Goal: Task Accomplishment & Management: Manage account settings

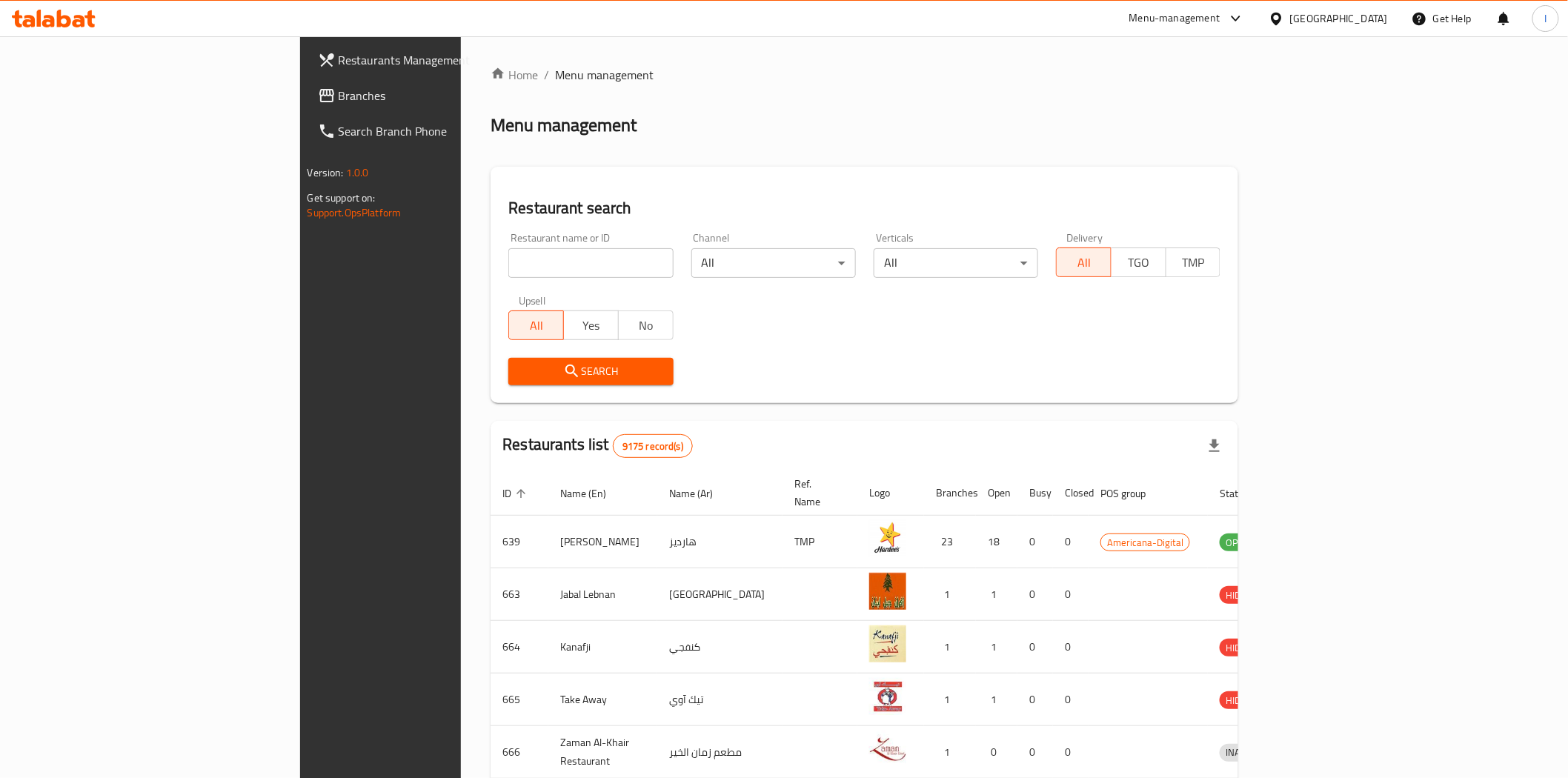
click at [508, 256] on input "search" at bounding box center [591, 263] width 164 height 30
paste input "610078"
type input "610078"
click at [521, 375] on span "Search" at bounding box center [591, 371] width 141 height 18
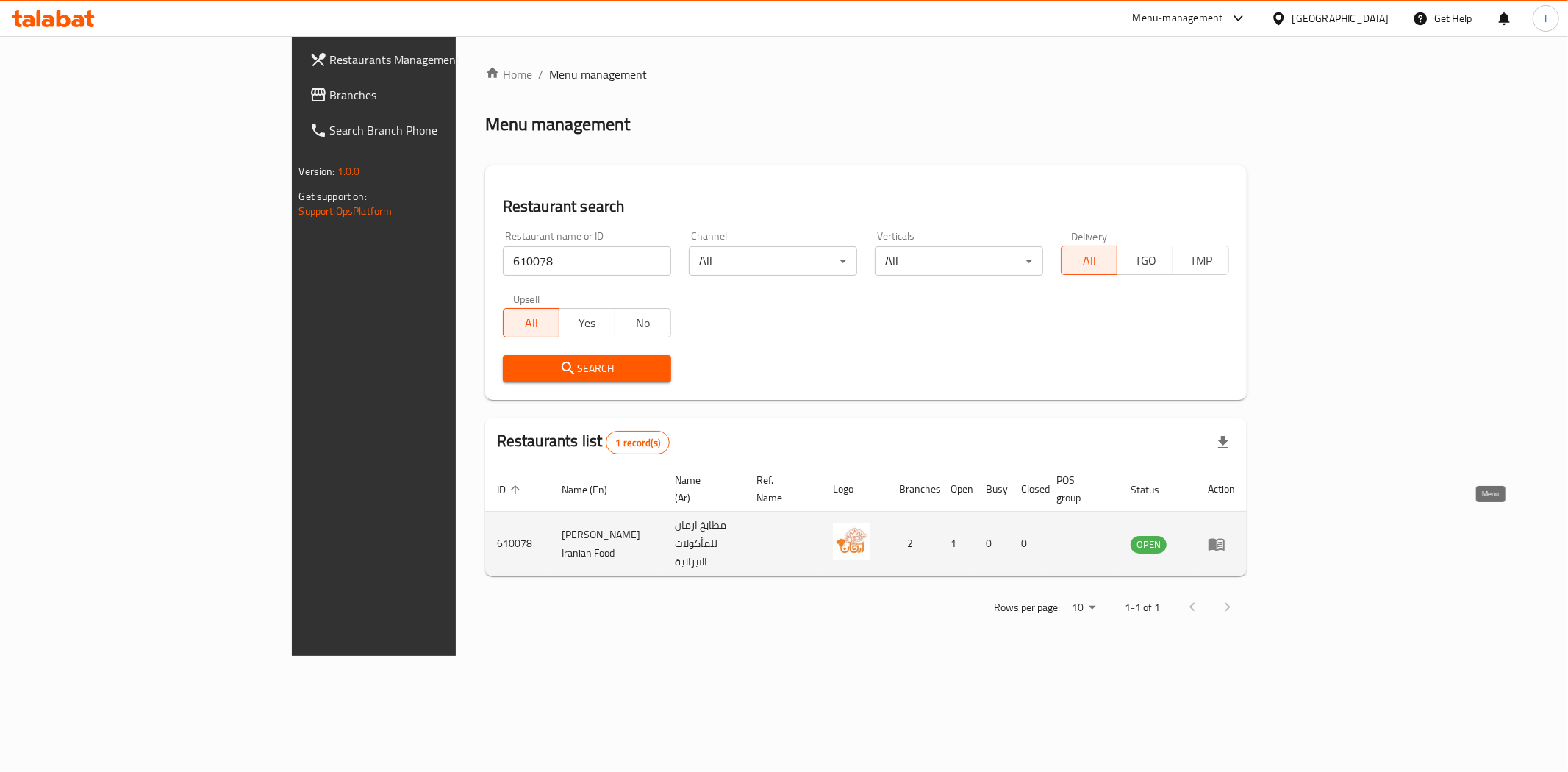
click at [1225, 539] on icon "enhanced table" at bounding box center [1216, 545] width 16 height 13
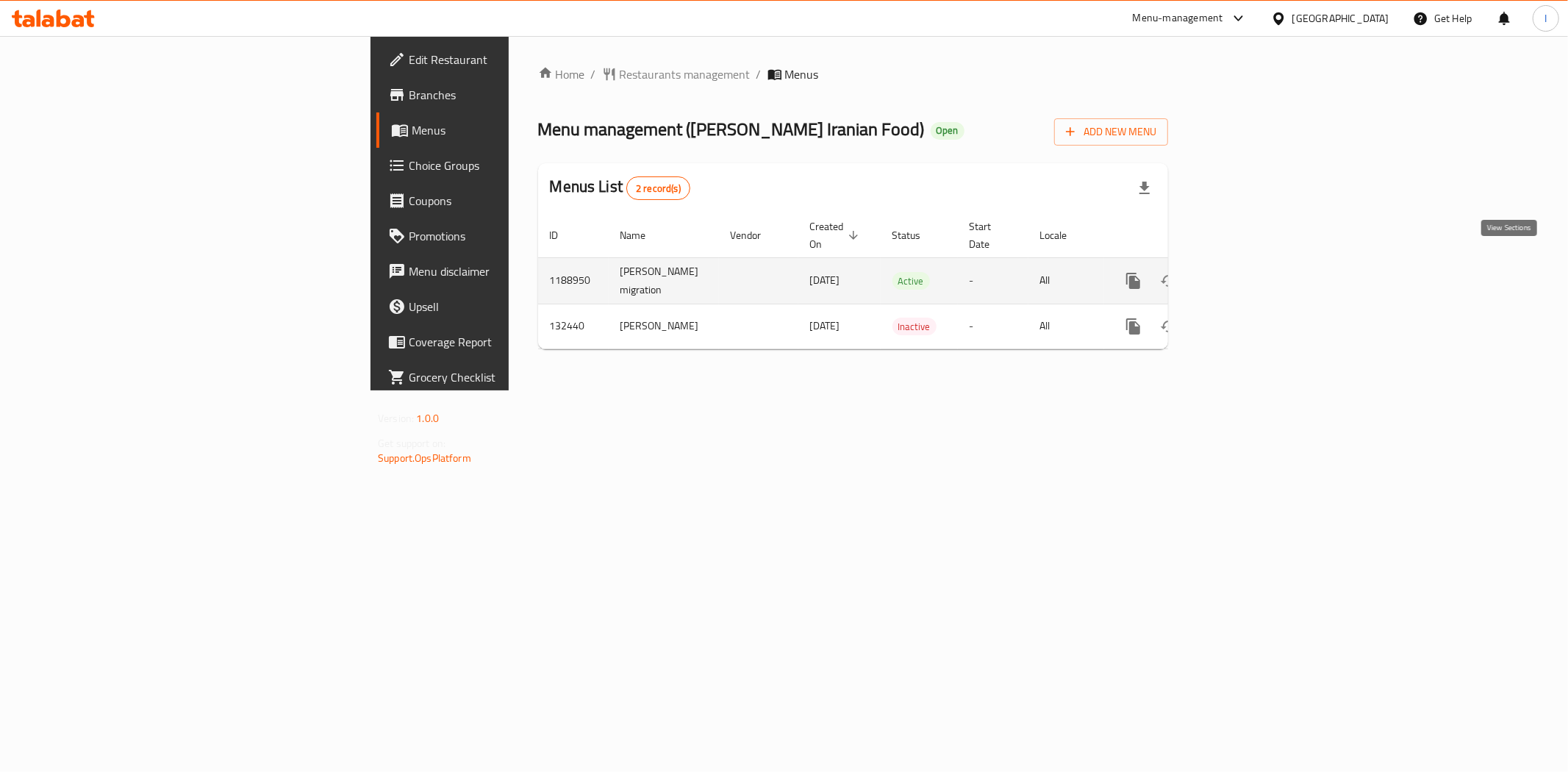
click at [1246, 274] on icon "enhanced table" at bounding box center [1240, 281] width 14 height 14
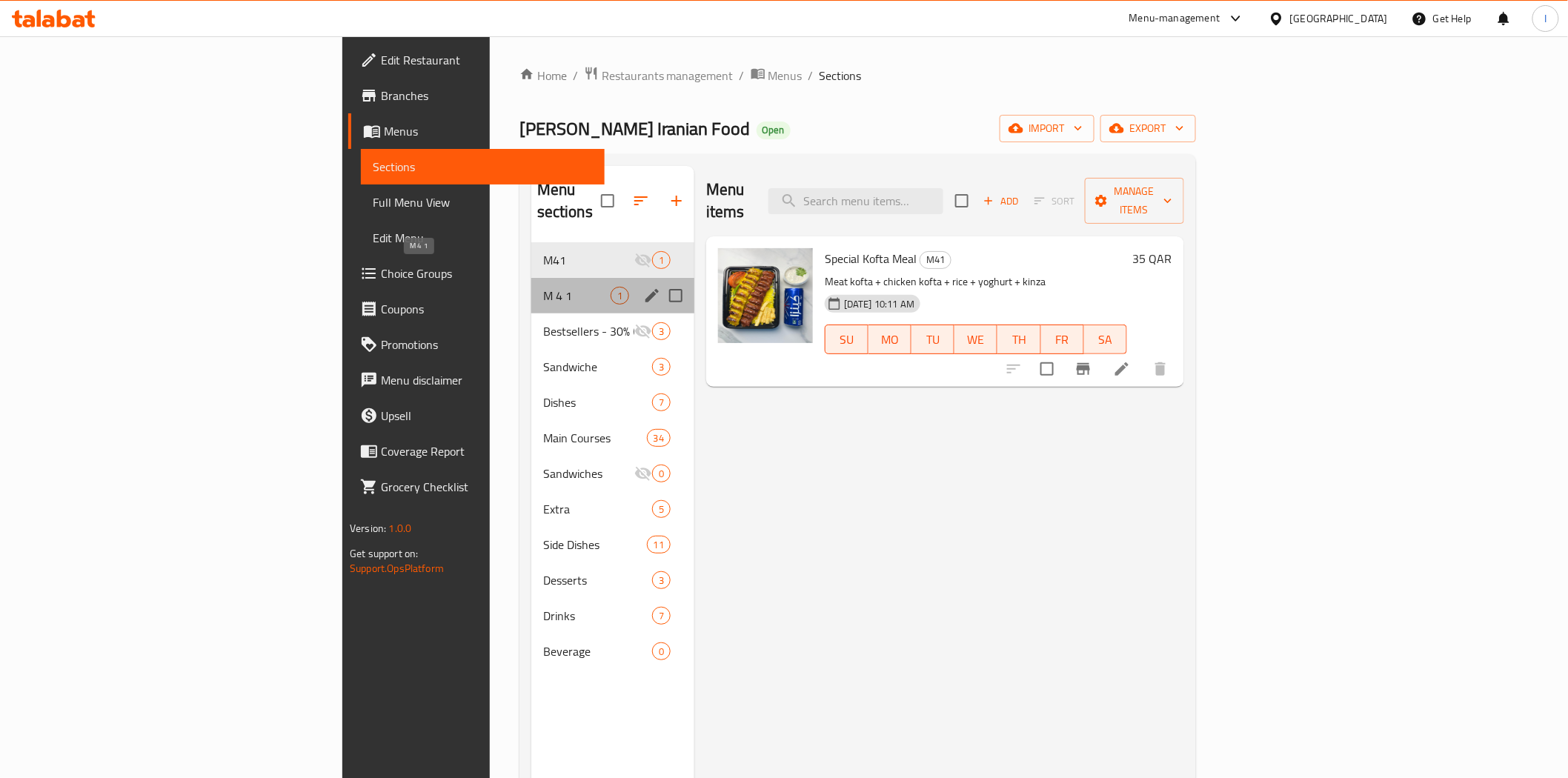
click at [543, 287] on span "M 4 1" at bounding box center [577, 295] width 68 height 18
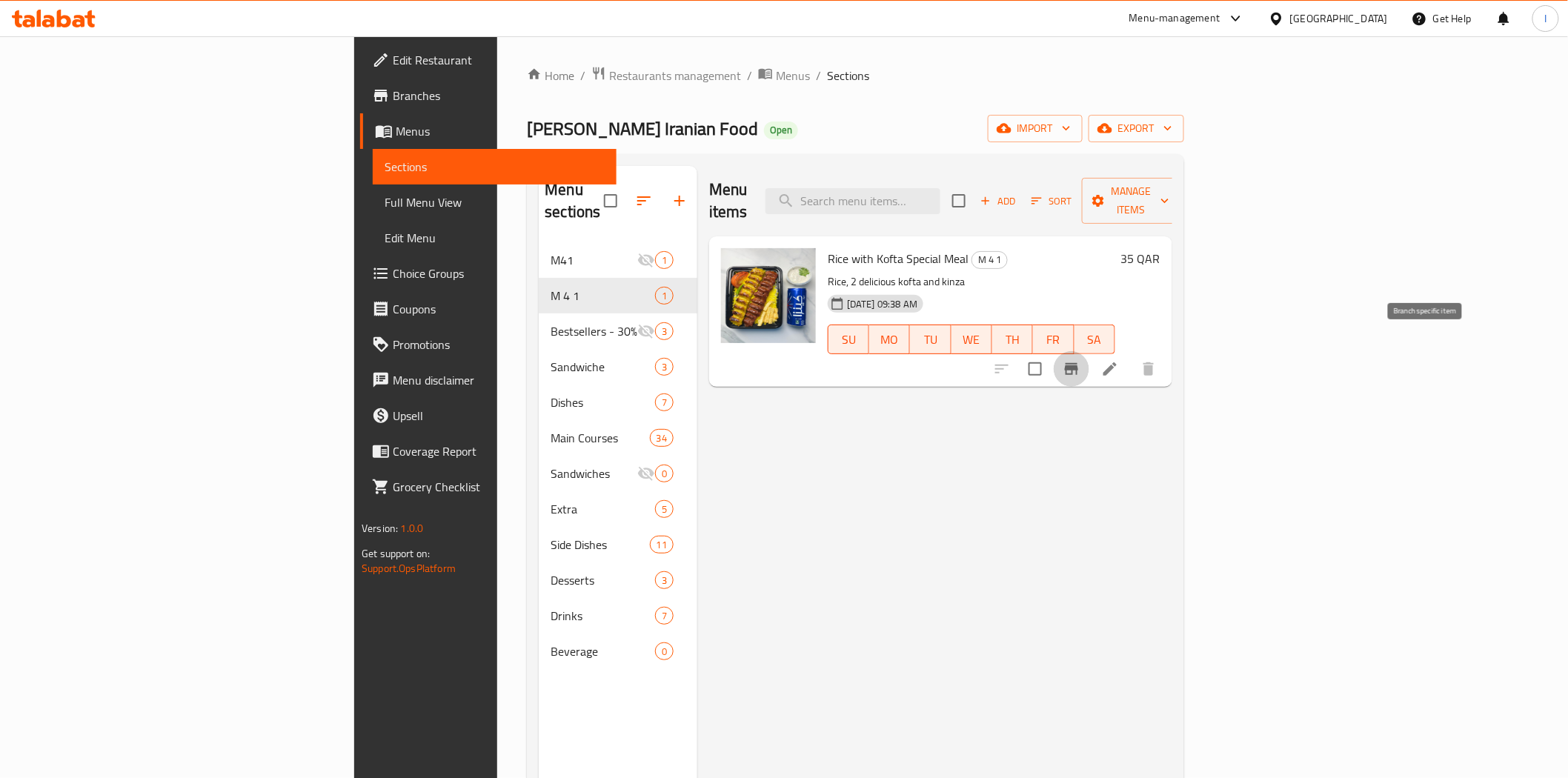
click at [1081, 360] on icon "Branch-specific-item" at bounding box center [1071, 368] width 18 height 18
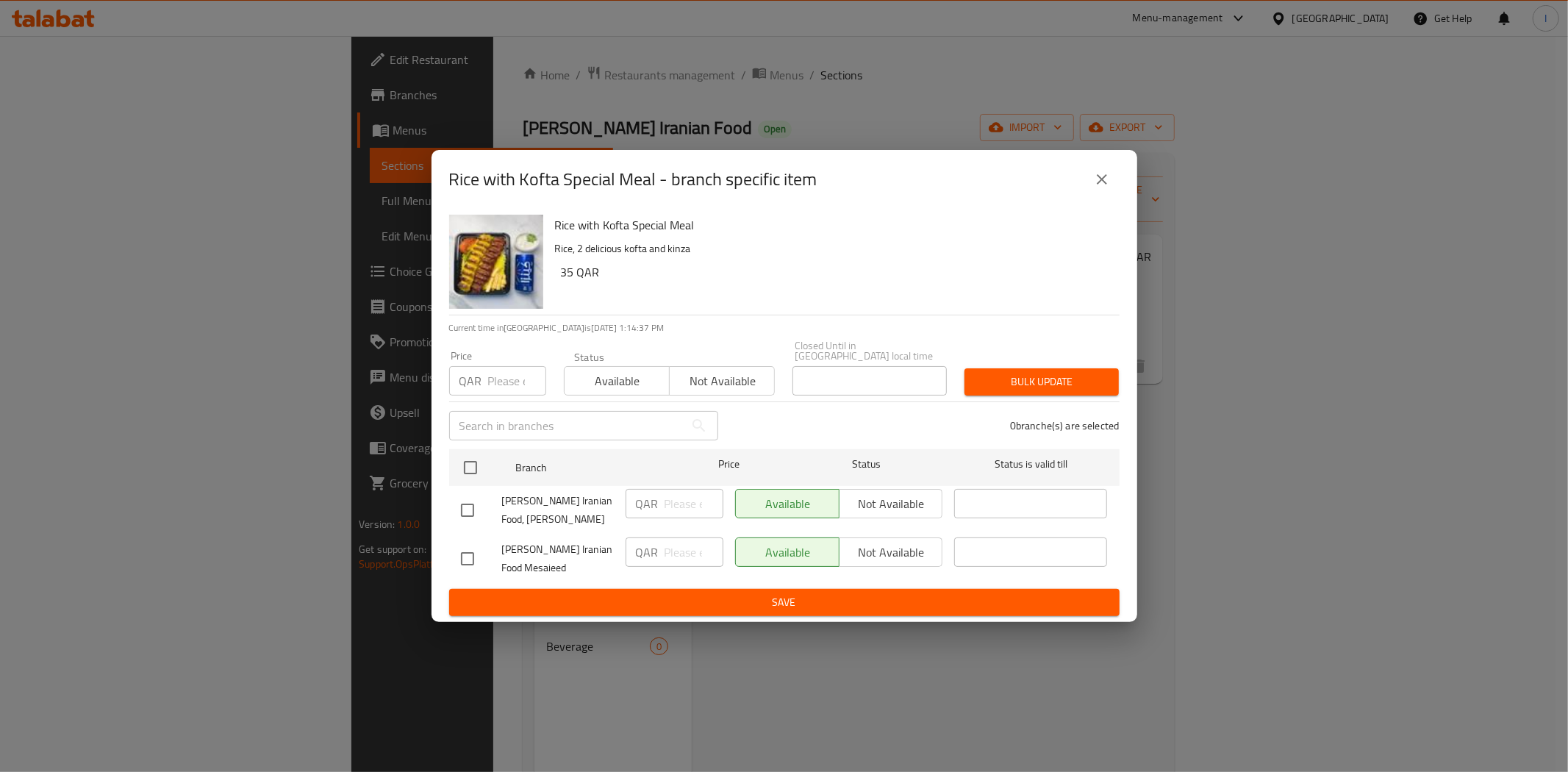
click at [1101, 187] on icon "close" at bounding box center [1101, 179] width 17 height 17
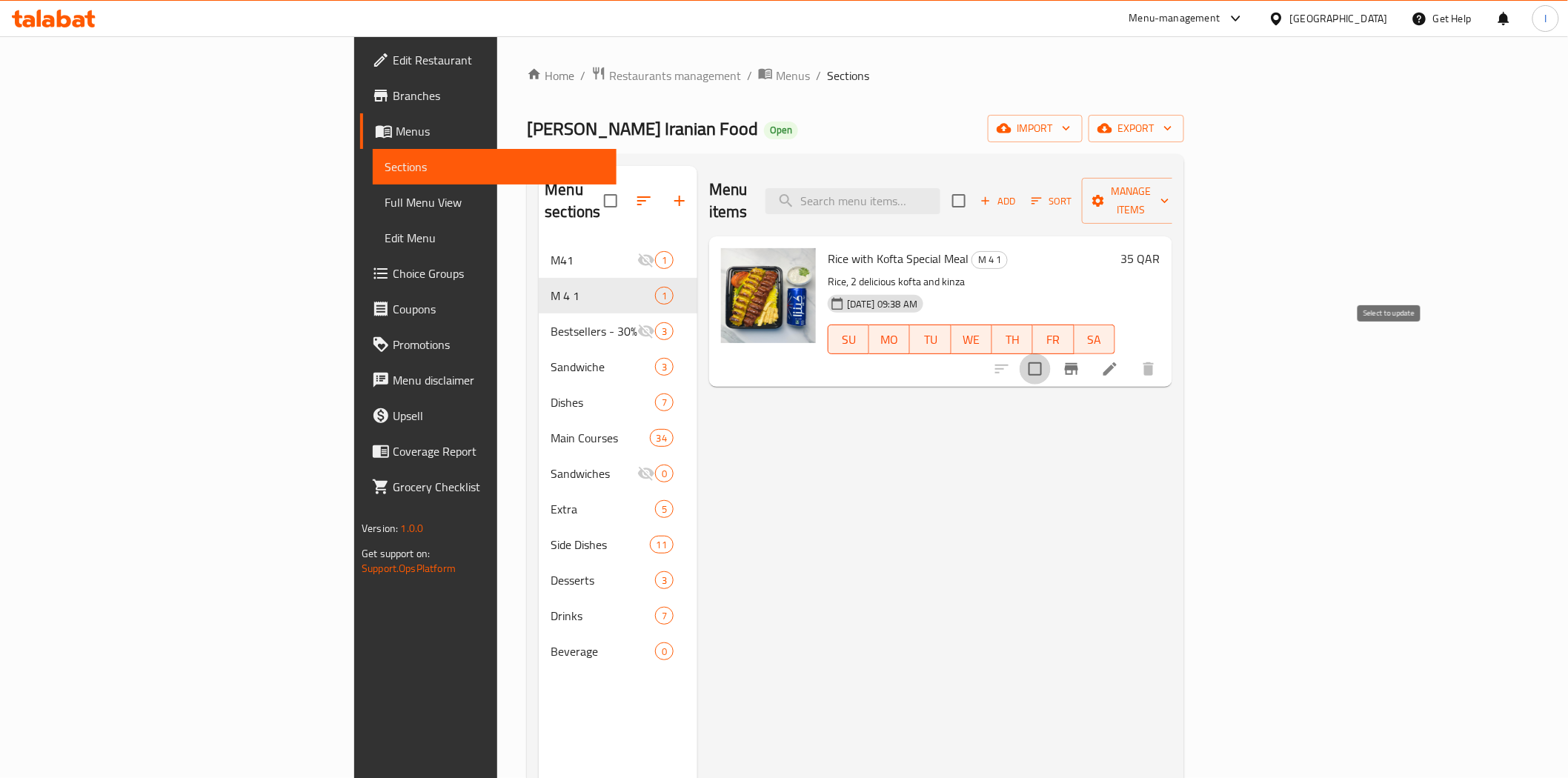
click at [1051, 353] on input "checkbox" at bounding box center [1035, 368] width 31 height 31
checkbox input "true"
click at [1051, 353] on input "checkbox" at bounding box center [1035, 368] width 31 height 31
checkbox input "false"
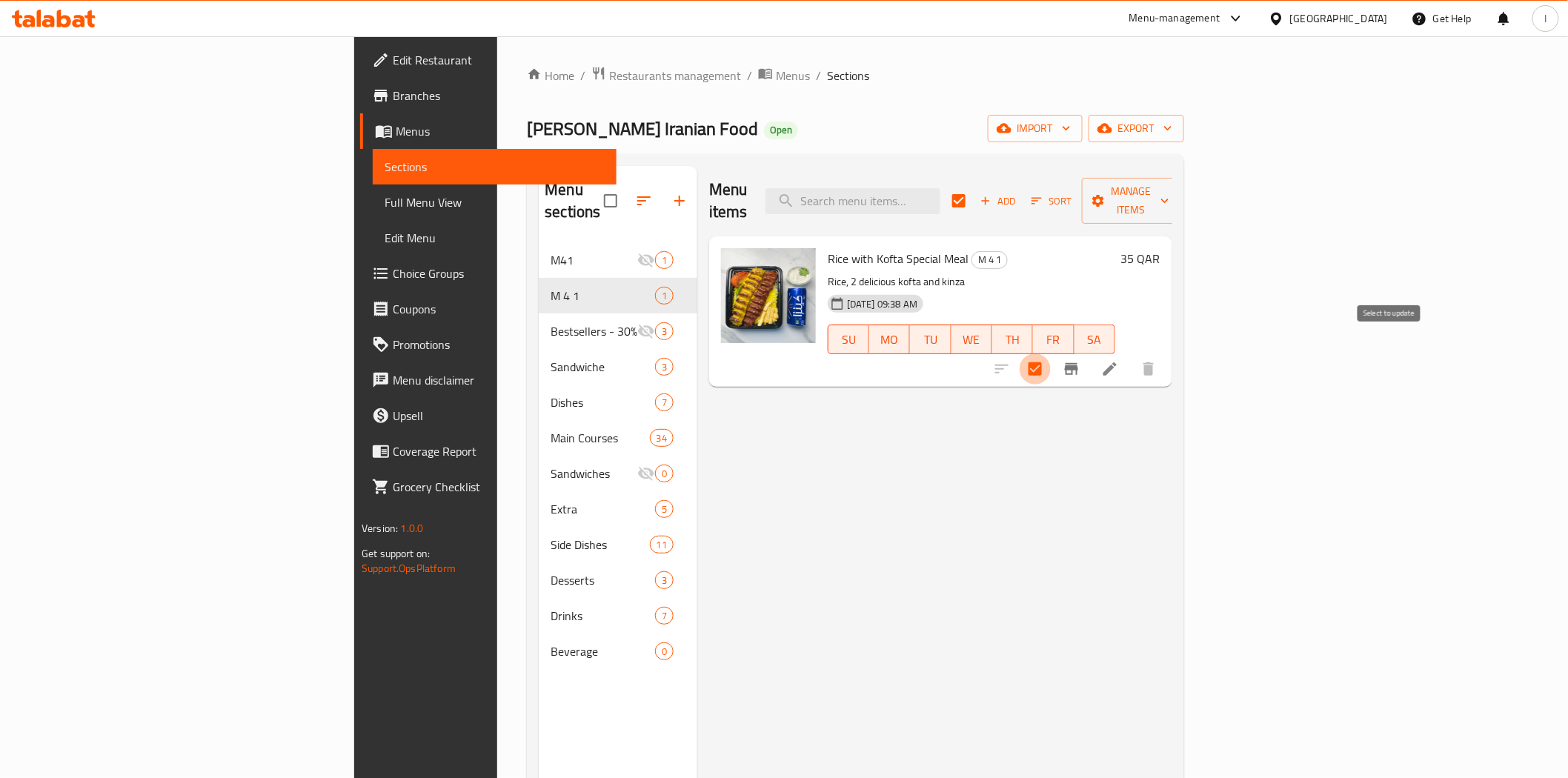
checkbox input "false"
click at [1081, 360] on icon "Branch-specific-item" at bounding box center [1071, 368] width 18 height 18
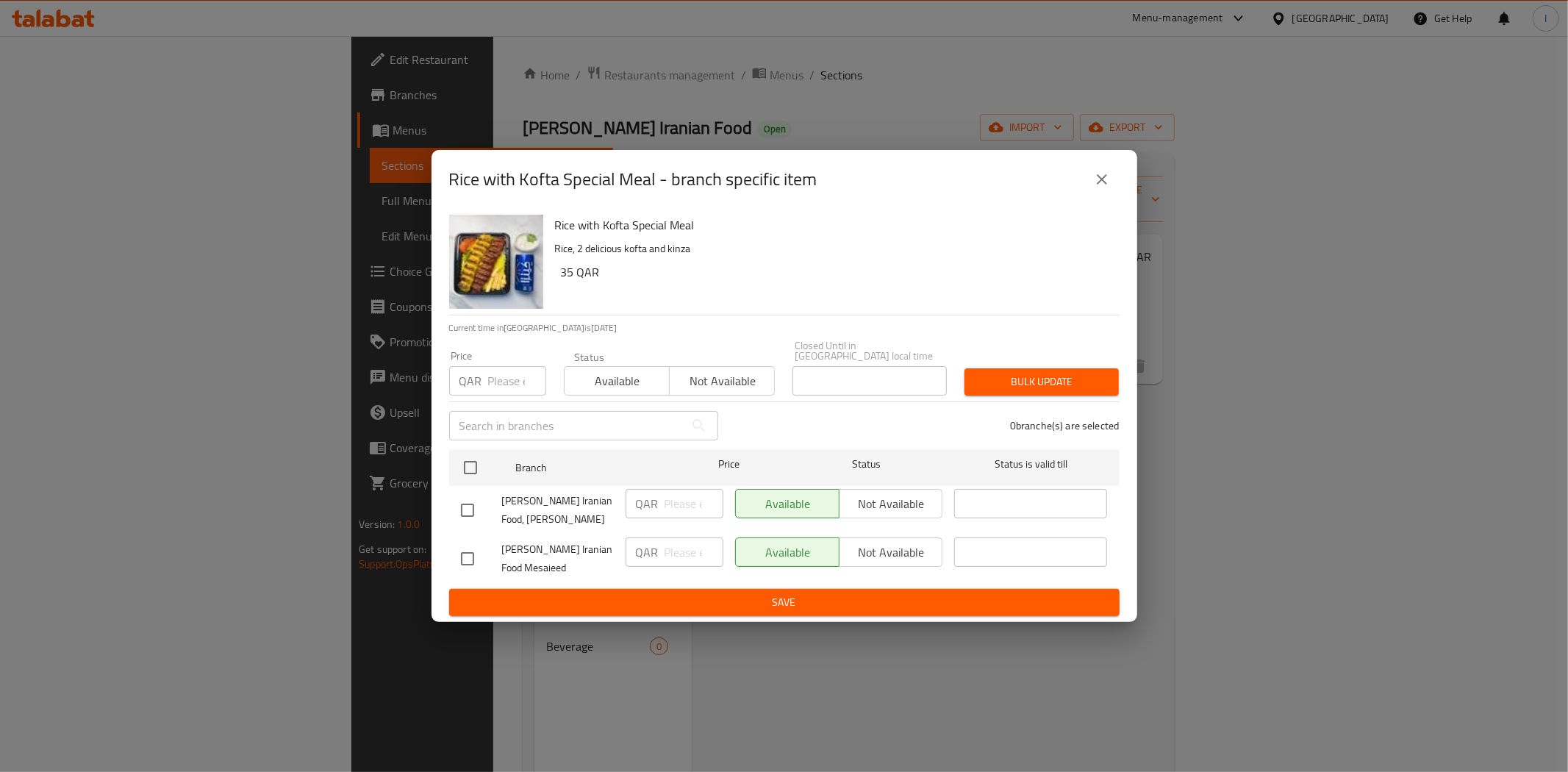
click at [1280, 438] on div "Rice with Kofta Special Meal - branch specific item Rice with Kofta Special Mea…" at bounding box center [784, 386] width 1568 height 772
click at [1107, 184] on icon "close" at bounding box center [1101, 179] width 17 height 17
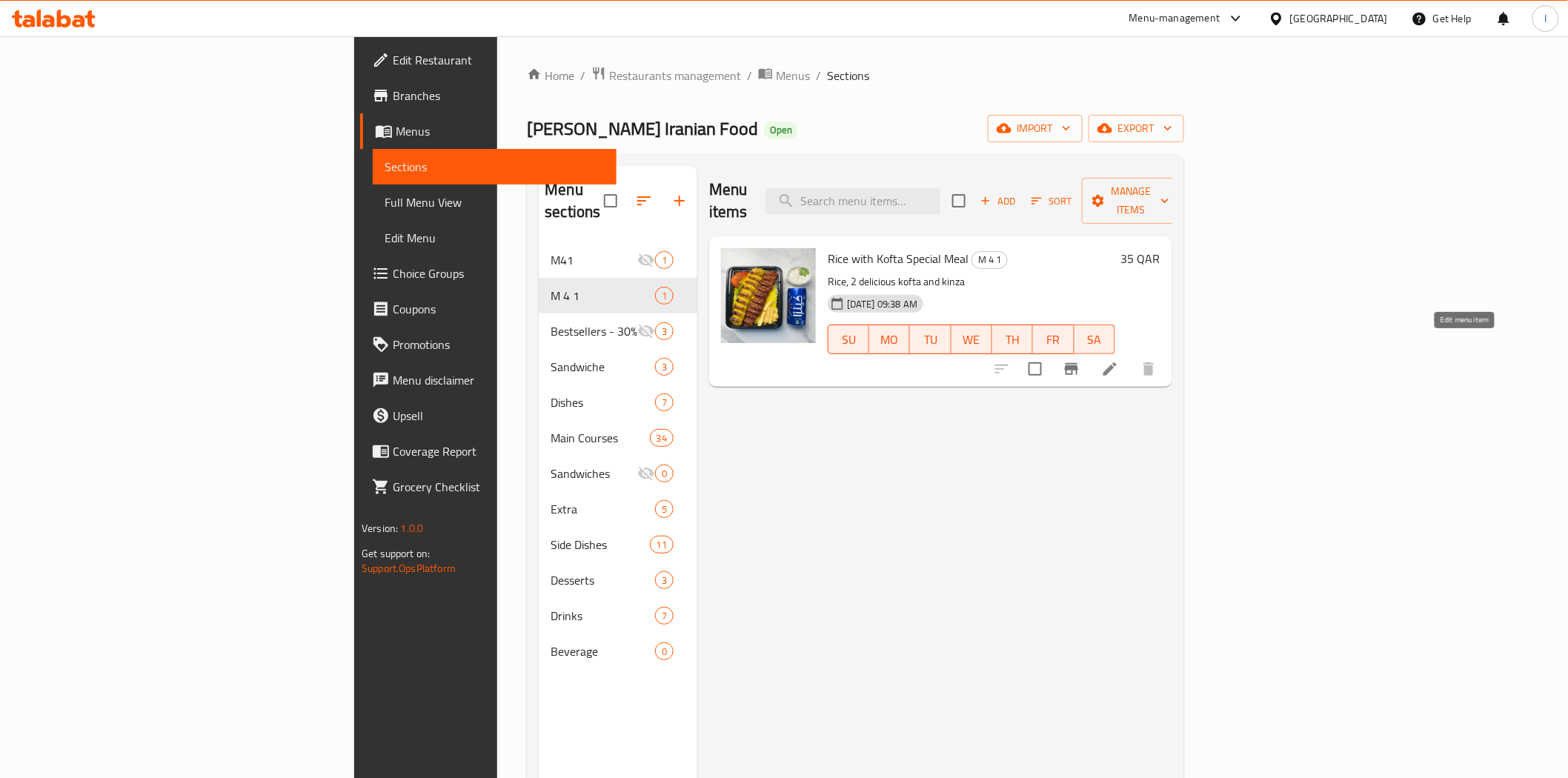
click at [1119, 360] on icon at bounding box center [1110, 368] width 18 height 18
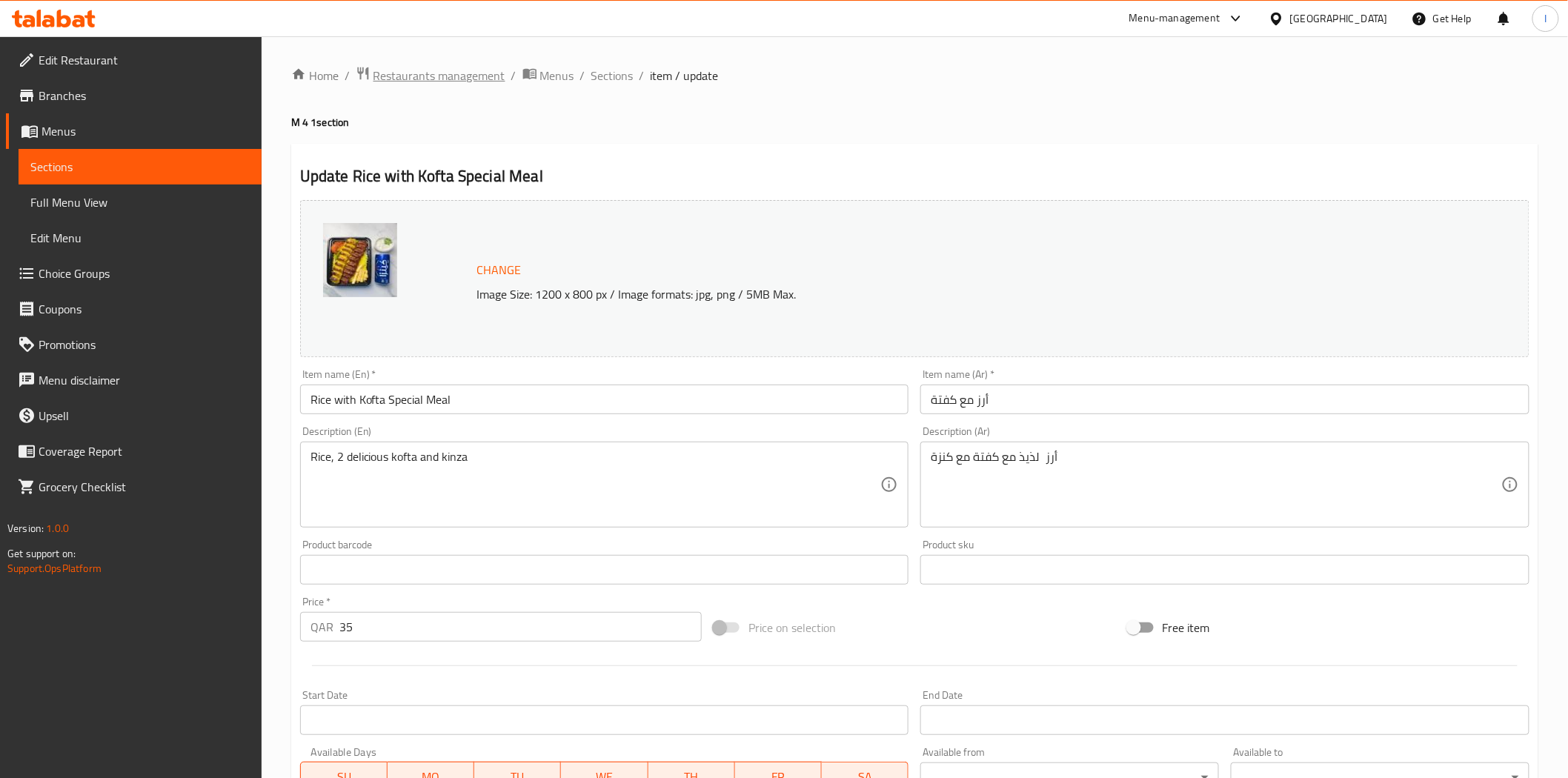
click at [422, 75] on span "Restaurants management" at bounding box center [439, 75] width 132 height 18
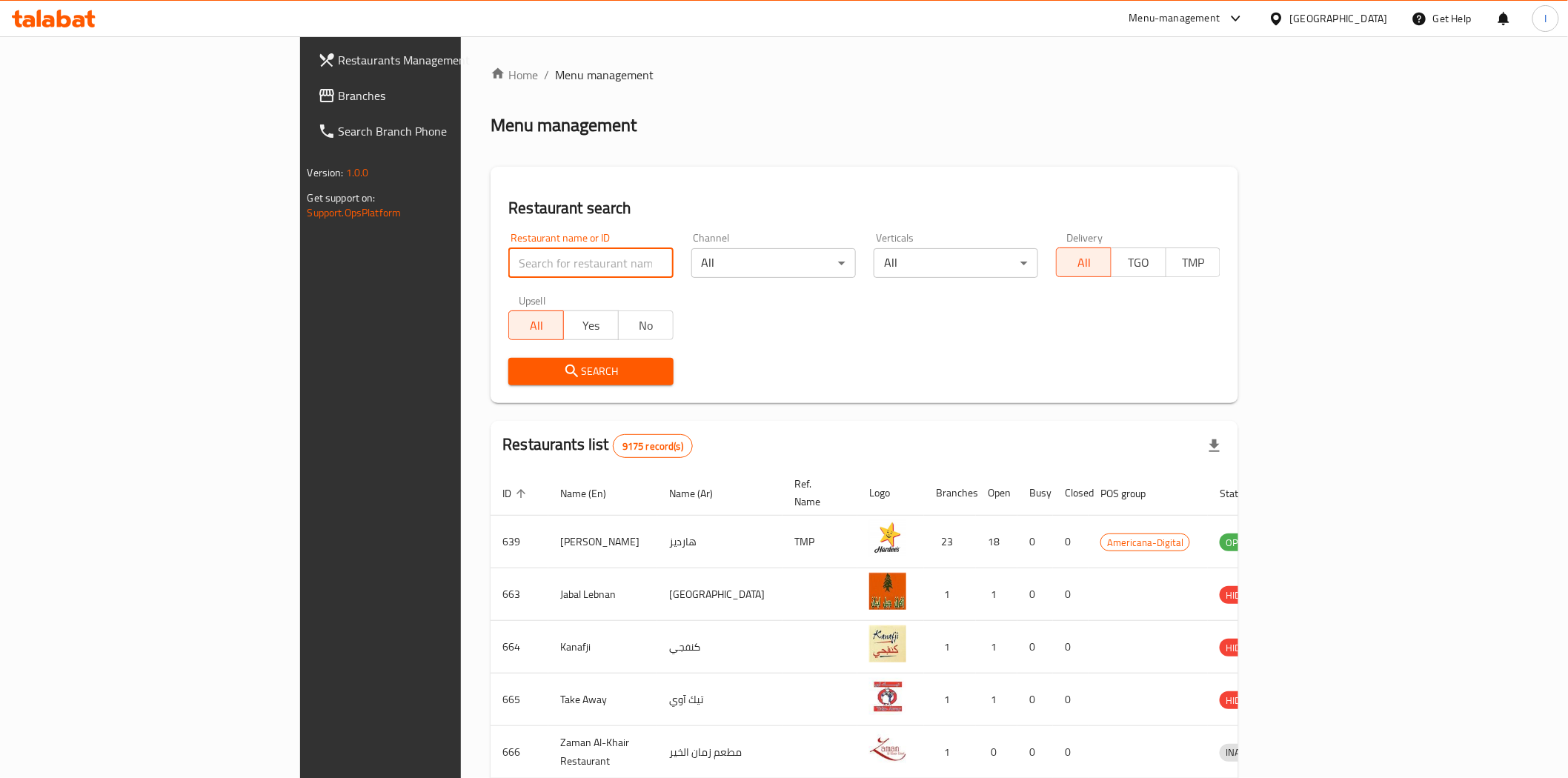
click at [508, 261] on input "search" at bounding box center [591, 263] width 164 height 30
paste input "617395"
click at [521, 362] on span "Search" at bounding box center [591, 371] width 141 height 18
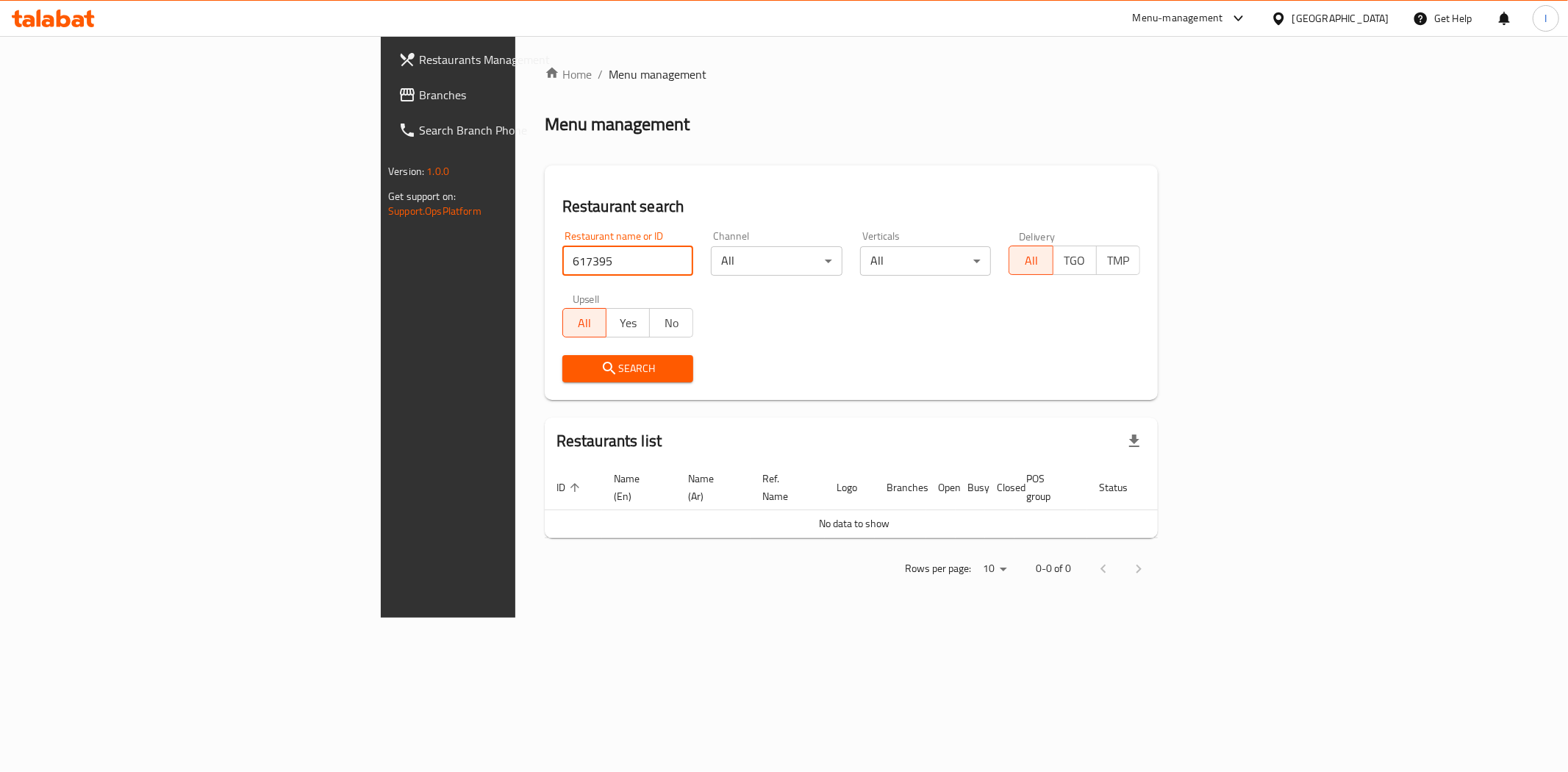
click at [562, 258] on input "617395" at bounding box center [628, 261] width 131 height 29
paste input "0078"
type input "610078"
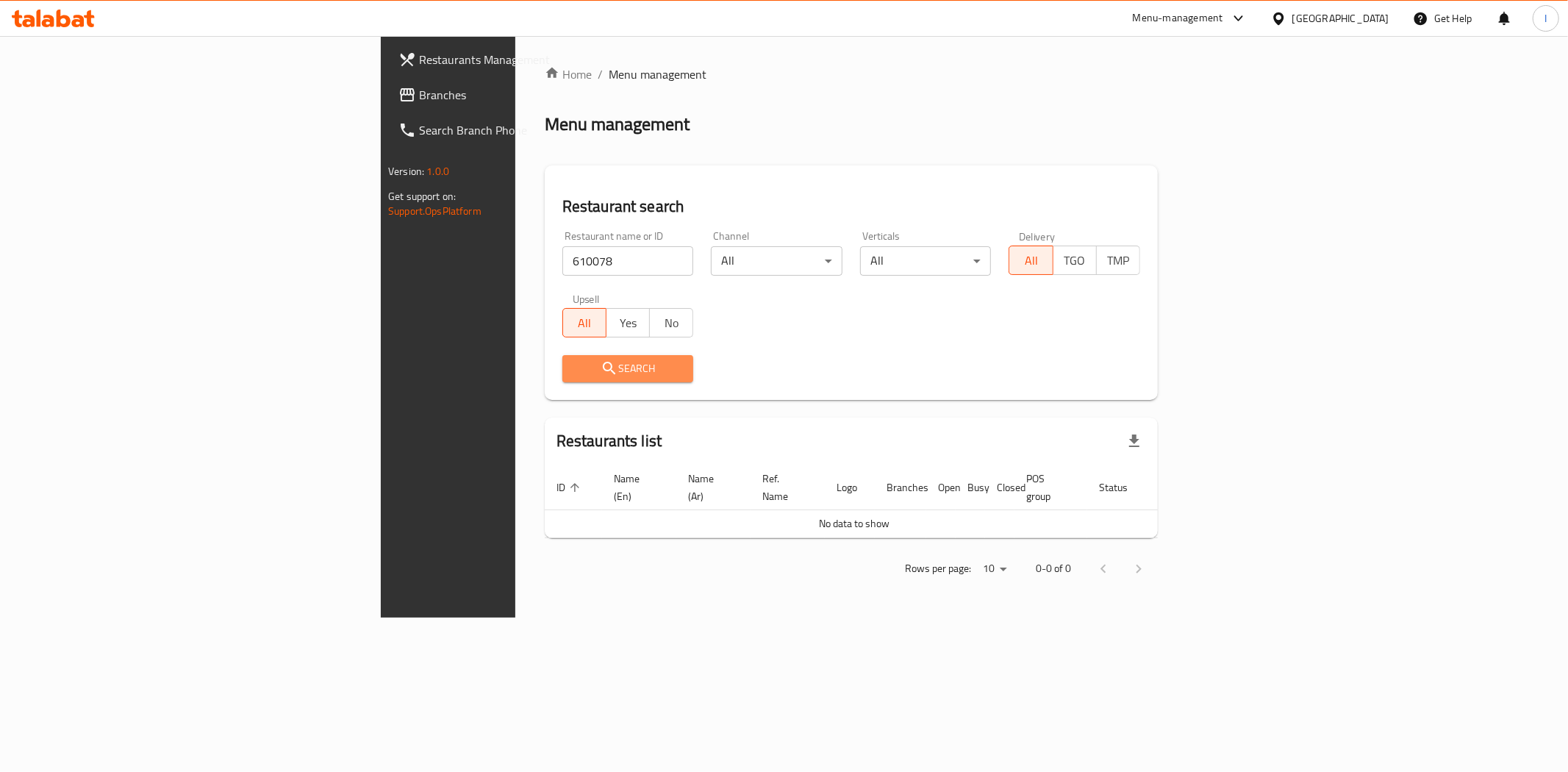
click at [574, 366] on span "Search" at bounding box center [627, 369] width 108 height 18
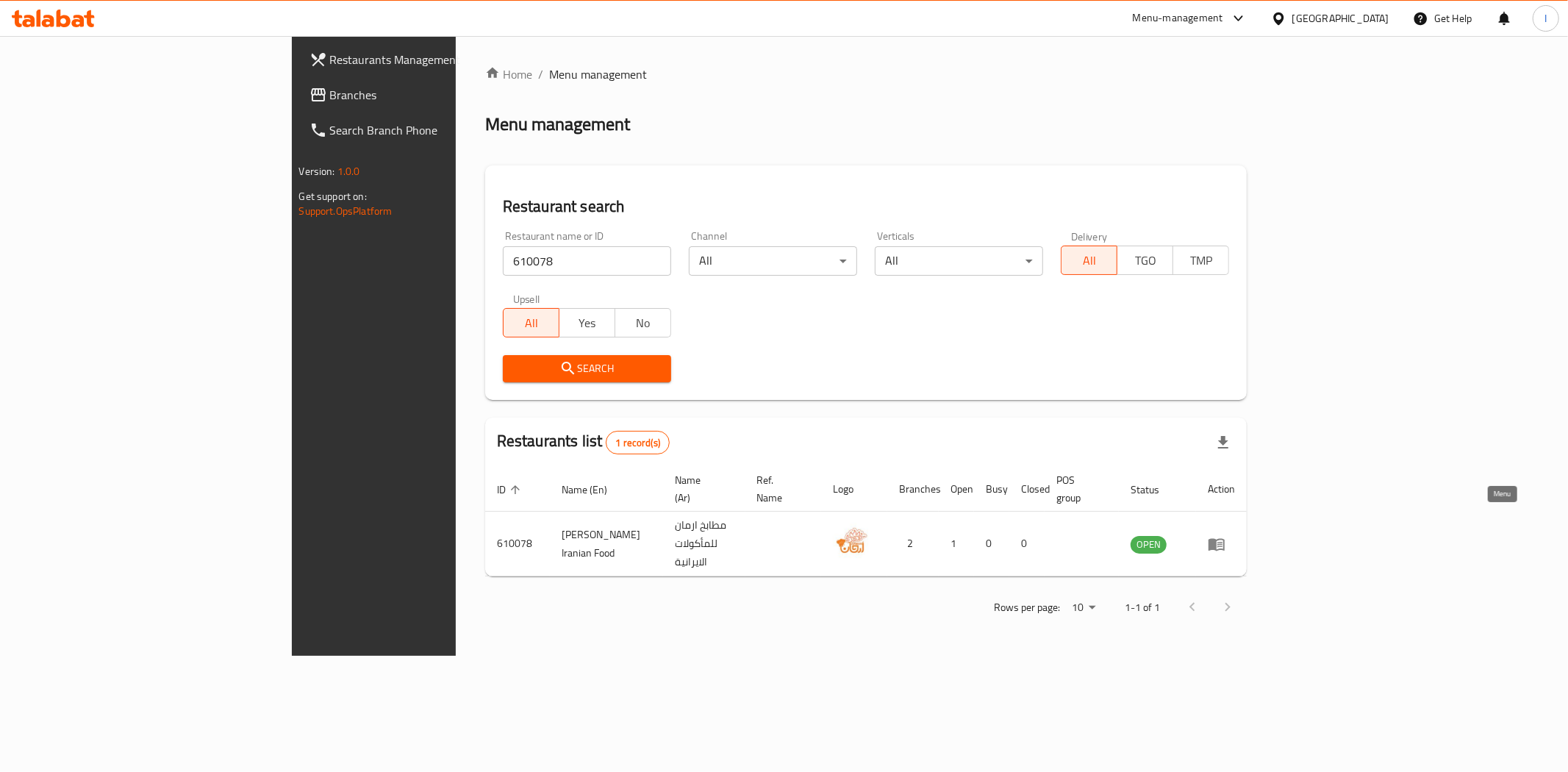
click at [1225, 539] on icon "enhanced table" at bounding box center [1216, 545] width 16 height 13
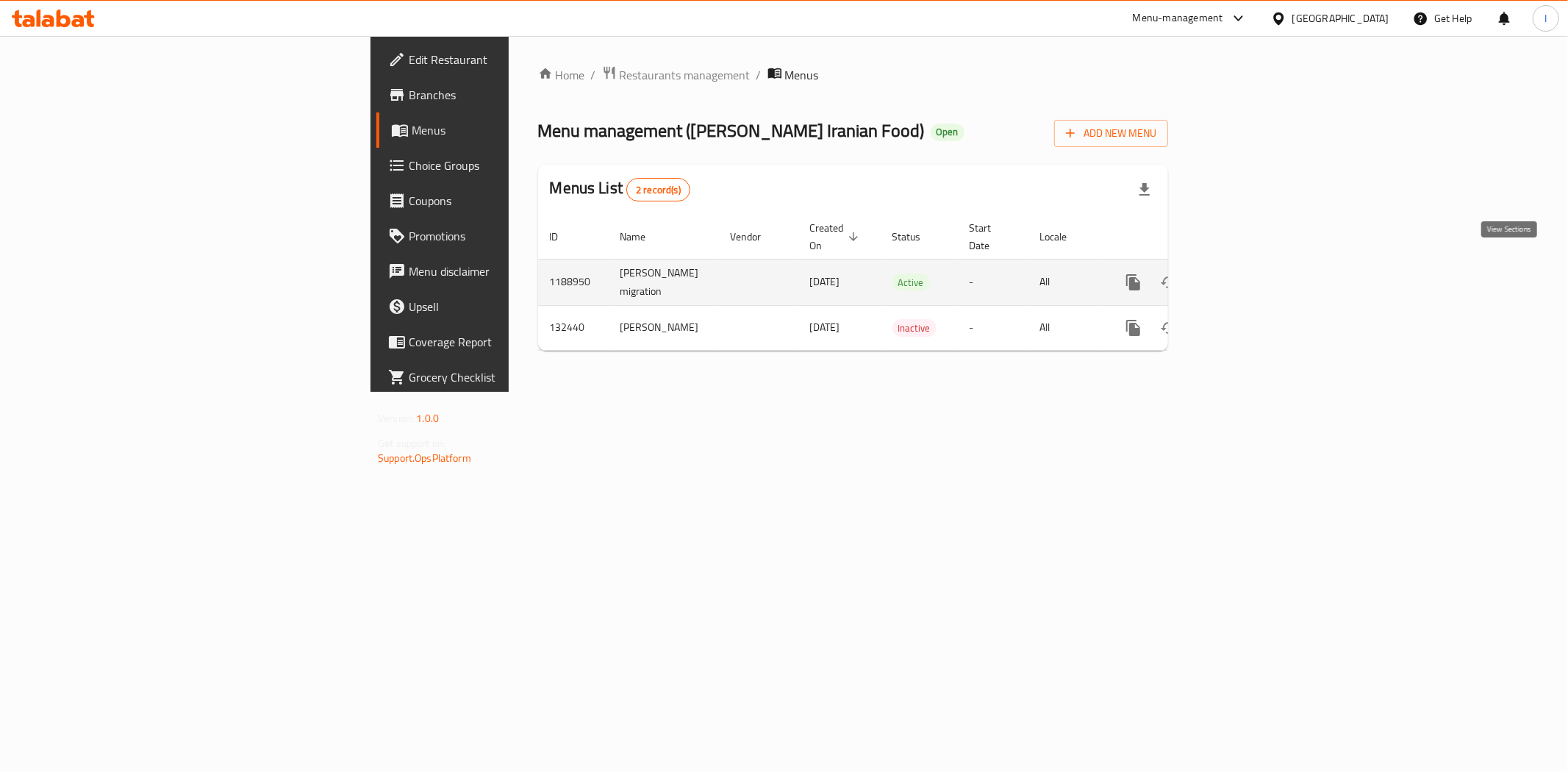
click at [1257, 268] on link "enhanced table" at bounding box center [1239, 283] width 35 height 36
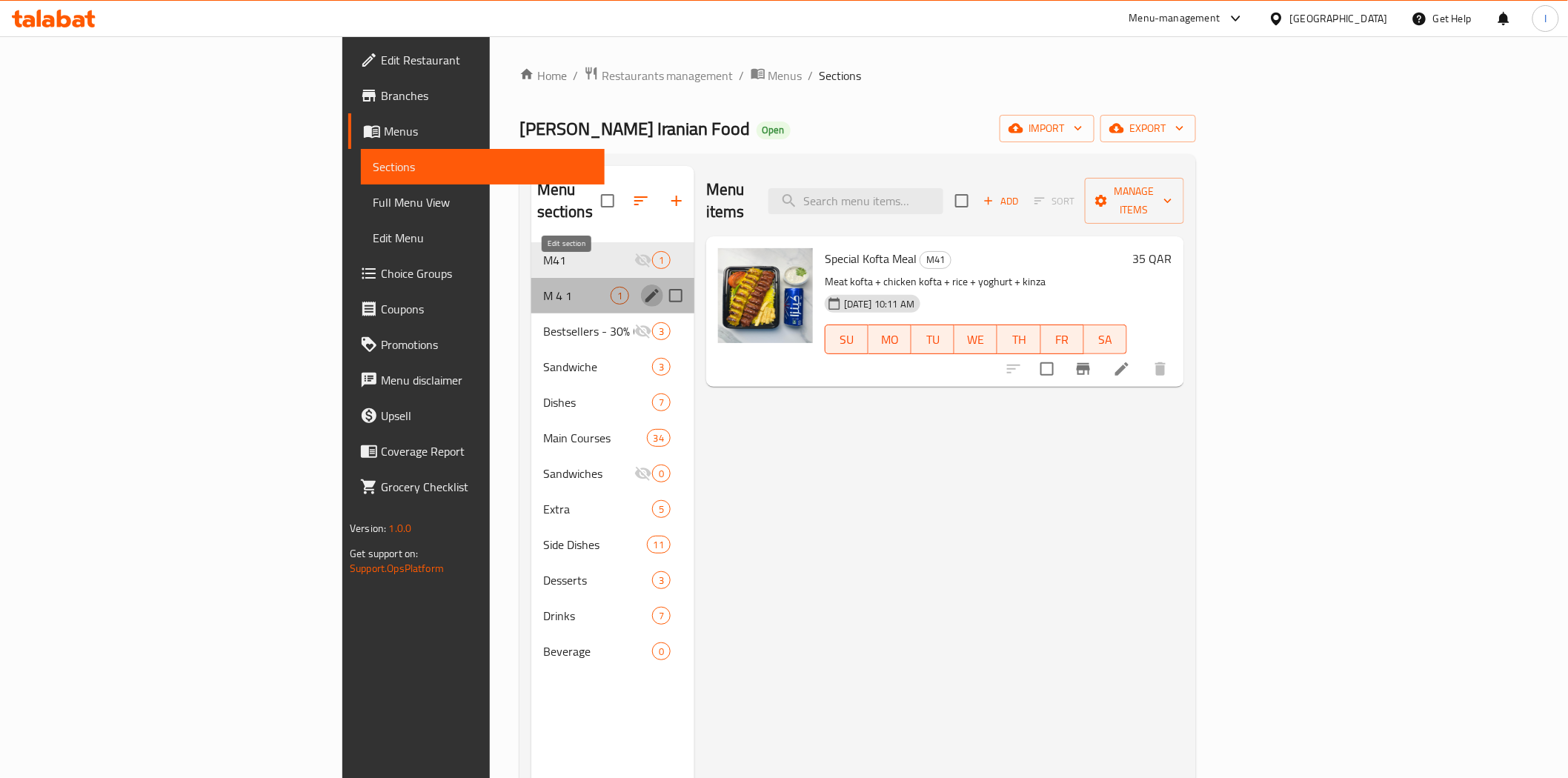
click at [643, 287] on icon "edit" at bounding box center [652, 295] width 18 height 18
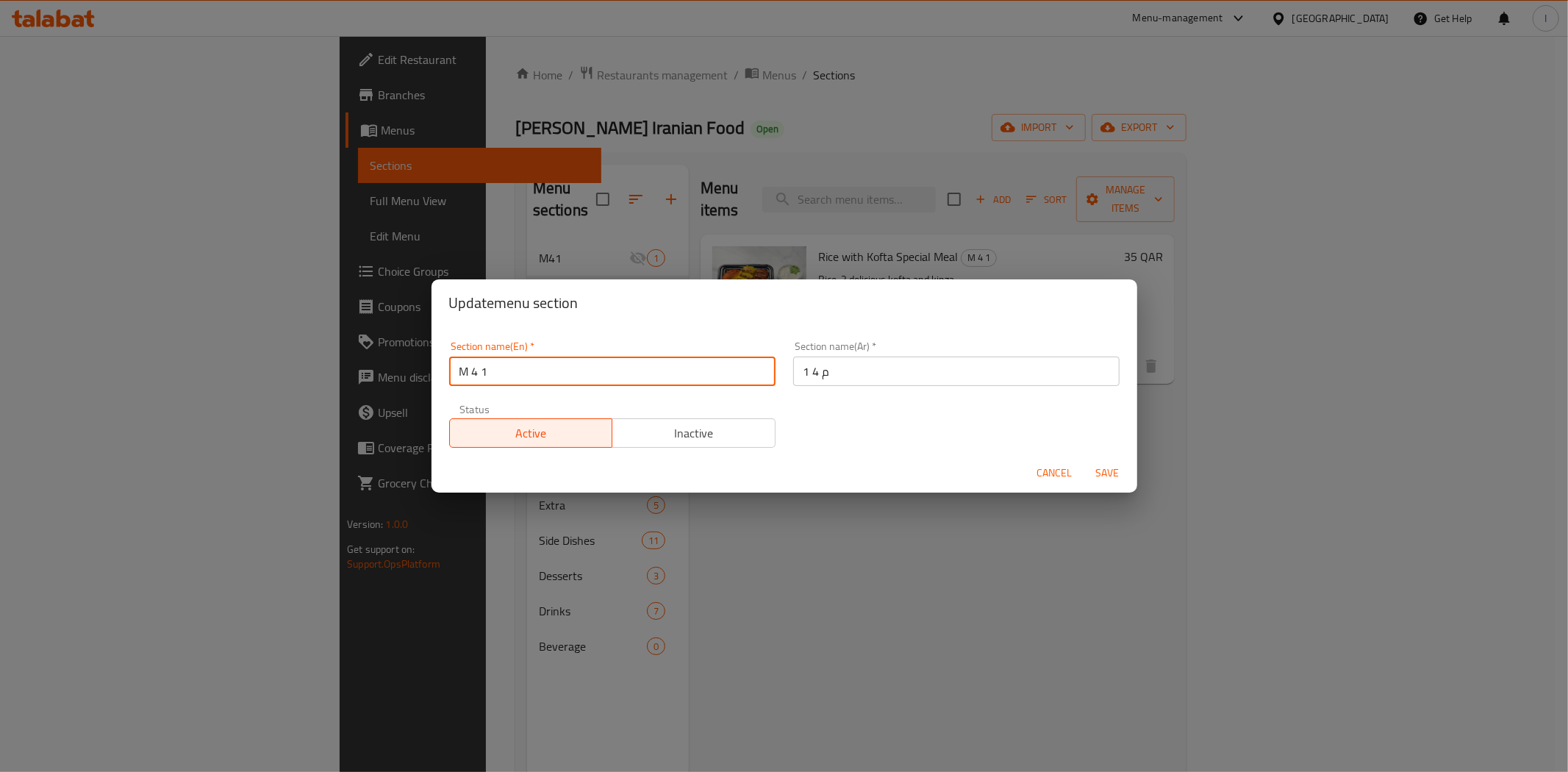
click at [490, 372] on input "M 4 1" at bounding box center [612, 371] width 326 height 29
type input "M"
type input "M41"
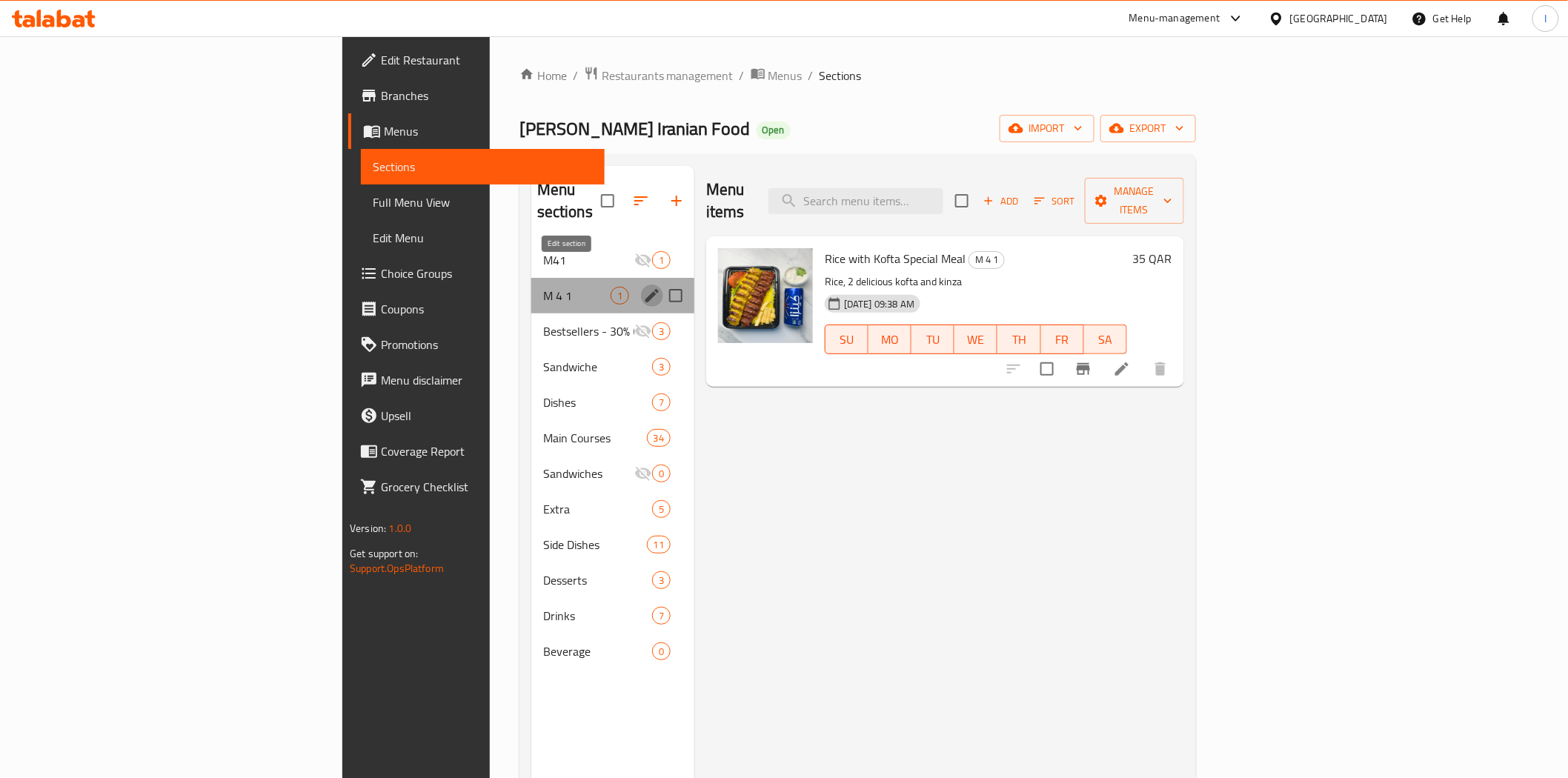
click at [645, 289] on icon "edit" at bounding box center [652, 296] width 14 height 14
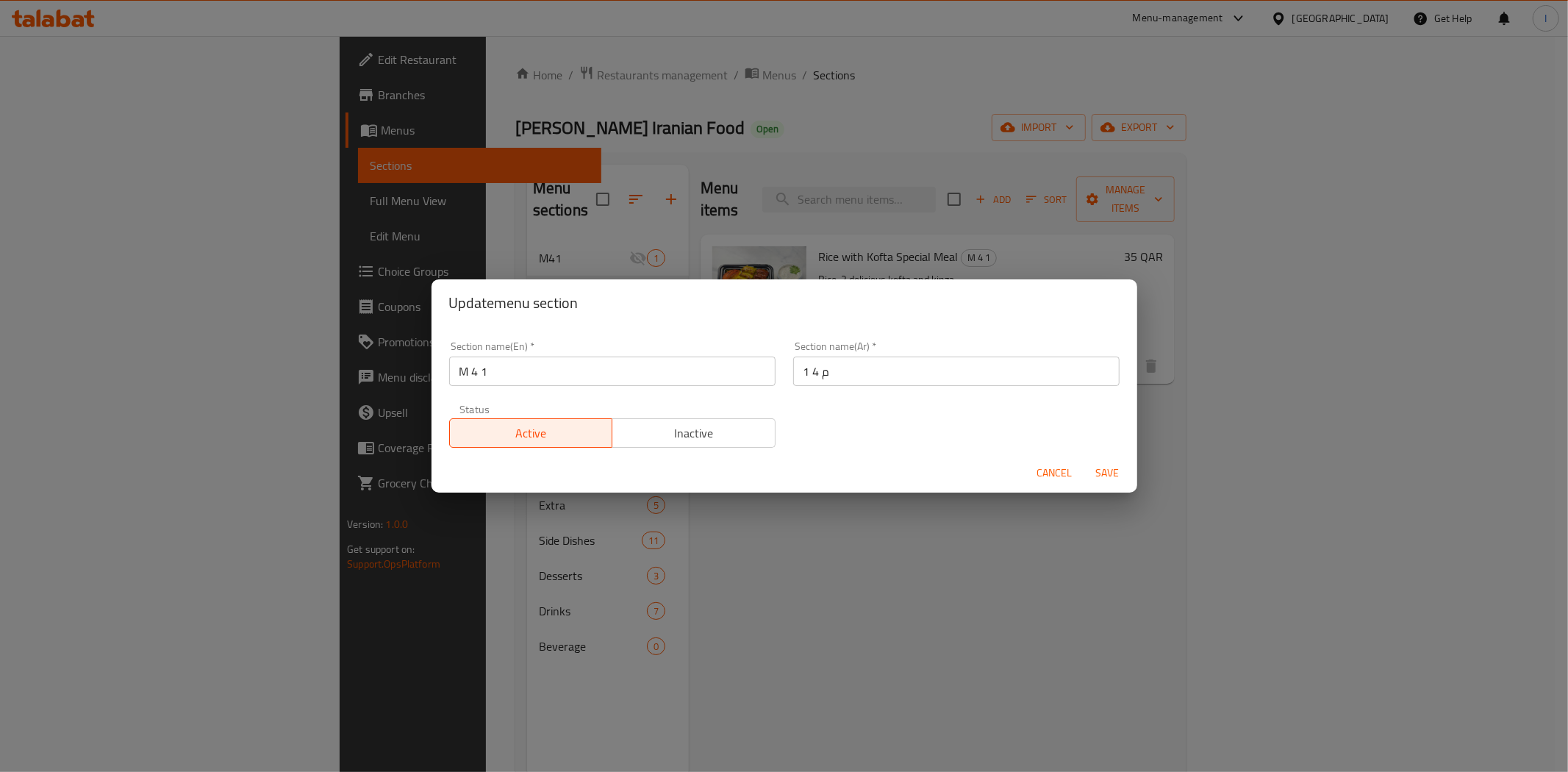
click at [531, 378] on input "M 4 1" at bounding box center [612, 371] width 326 height 29
type input "M41"
click at [855, 373] on input "م 4 1" at bounding box center [957, 371] width 326 height 29
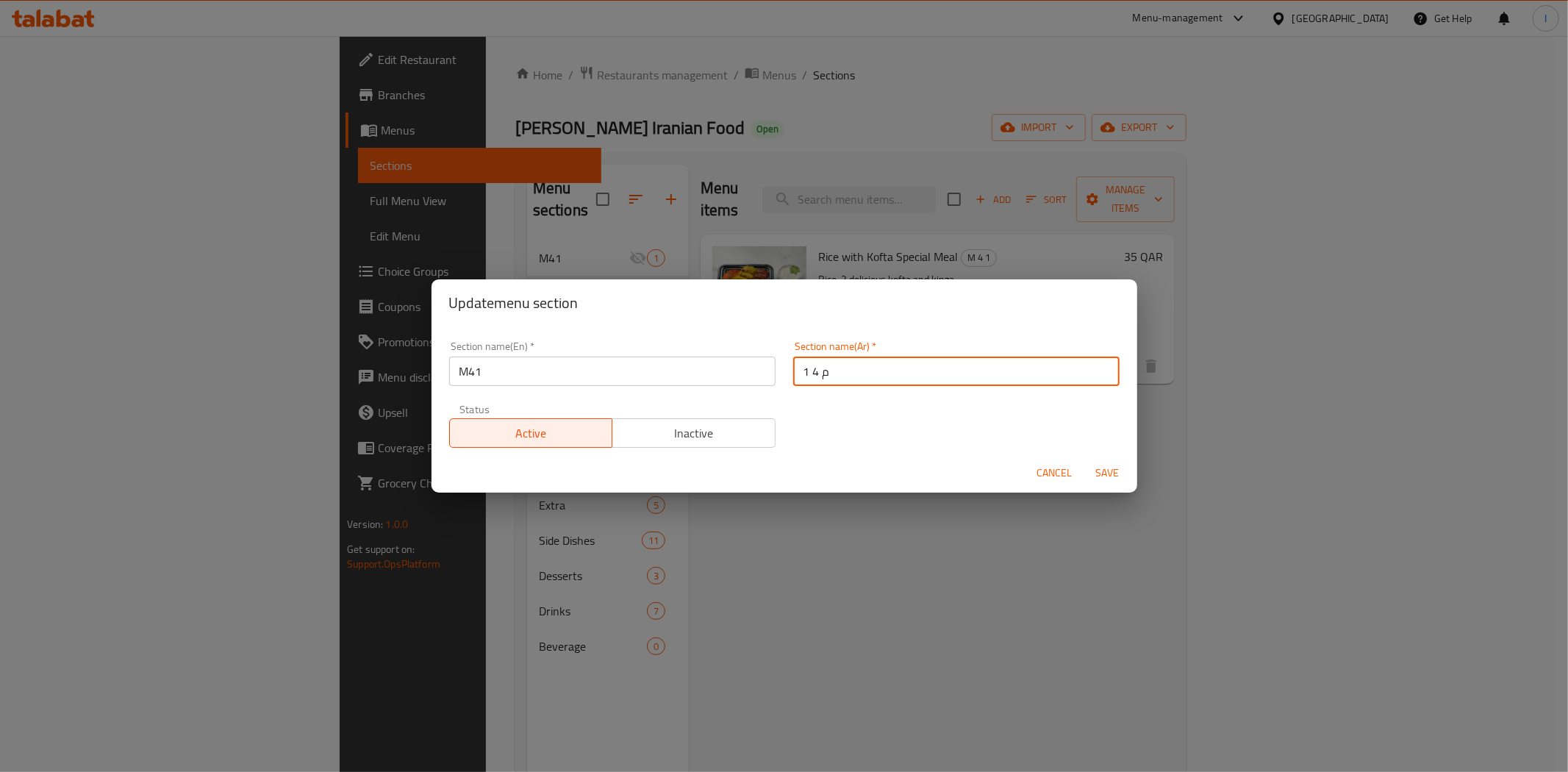
click at [855, 373] on input "م 4 1" at bounding box center [957, 371] width 326 height 29
paste input "٤١"
type input "م٤١"
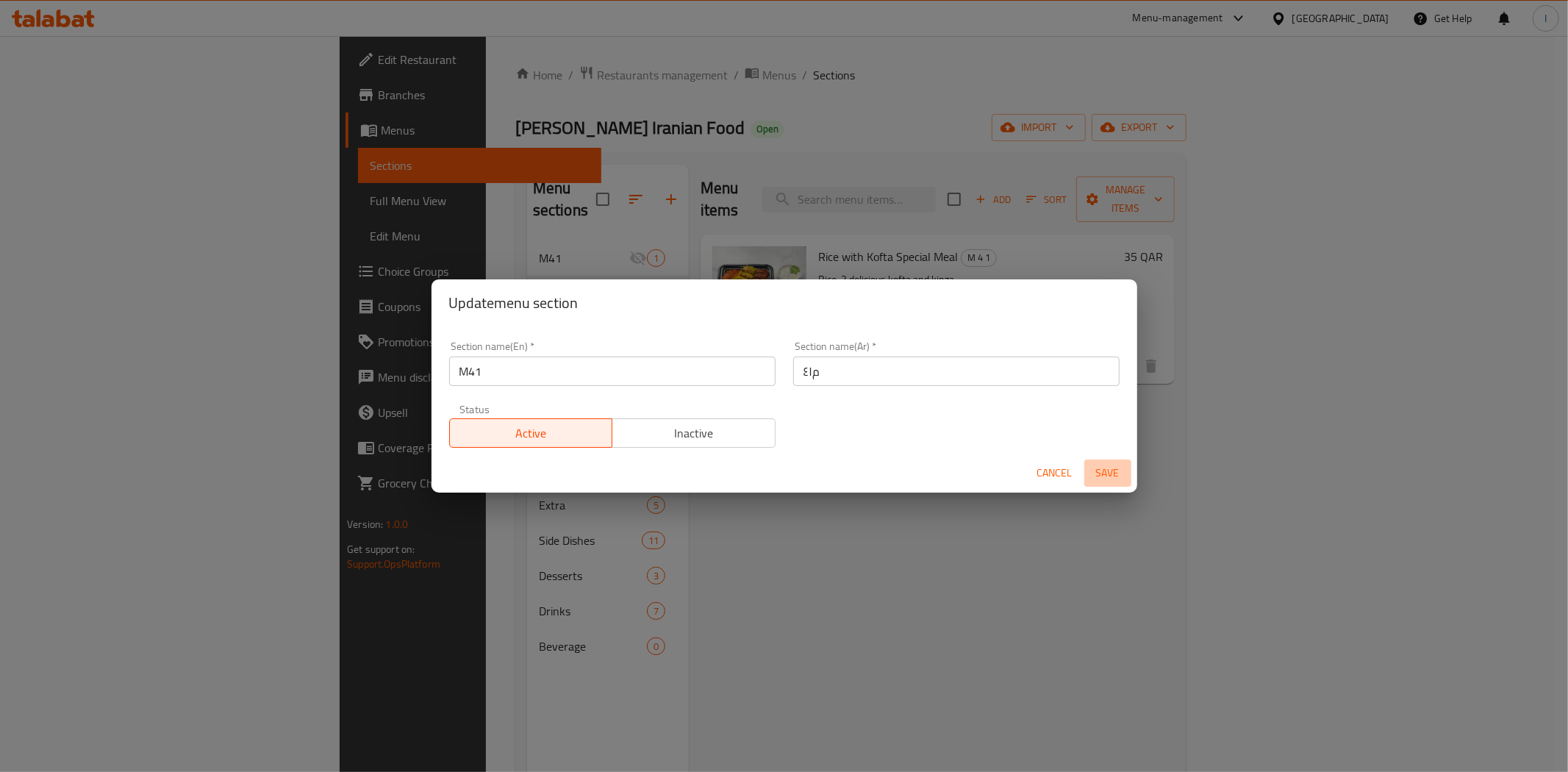
click at [1104, 472] on span "Save" at bounding box center [1107, 473] width 35 height 18
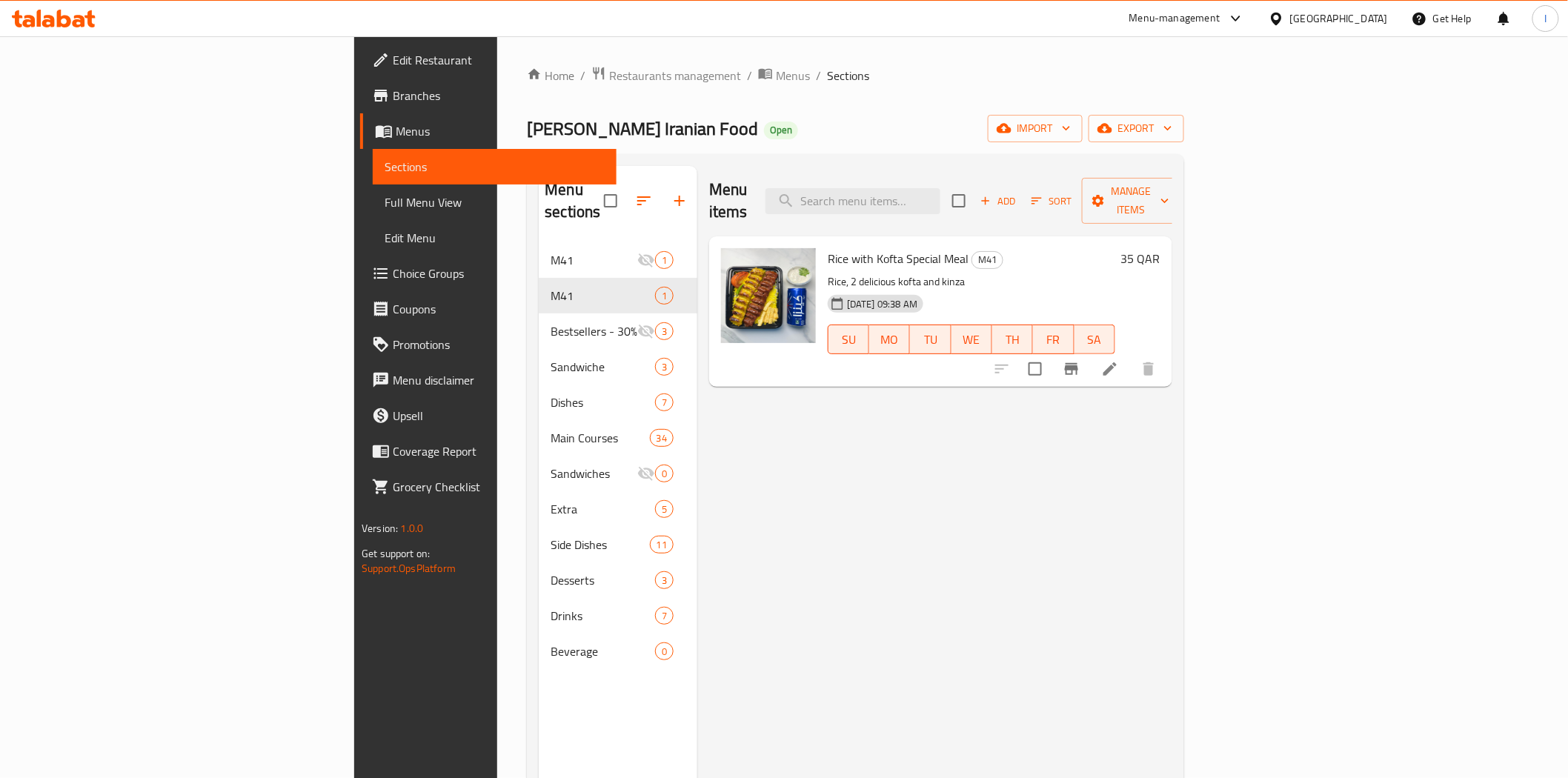
click at [828, 247] on span "Rice with Kofta Special Meal" at bounding box center [898, 258] width 141 height 22
copy h6 "Rice with Kofta Special Meal"
click at [763, 48] on div "Home / Restaurants management / Menus / Sections Arman Kitchens Iranian Food Op…" at bounding box center [855, 511] width 716 height 949
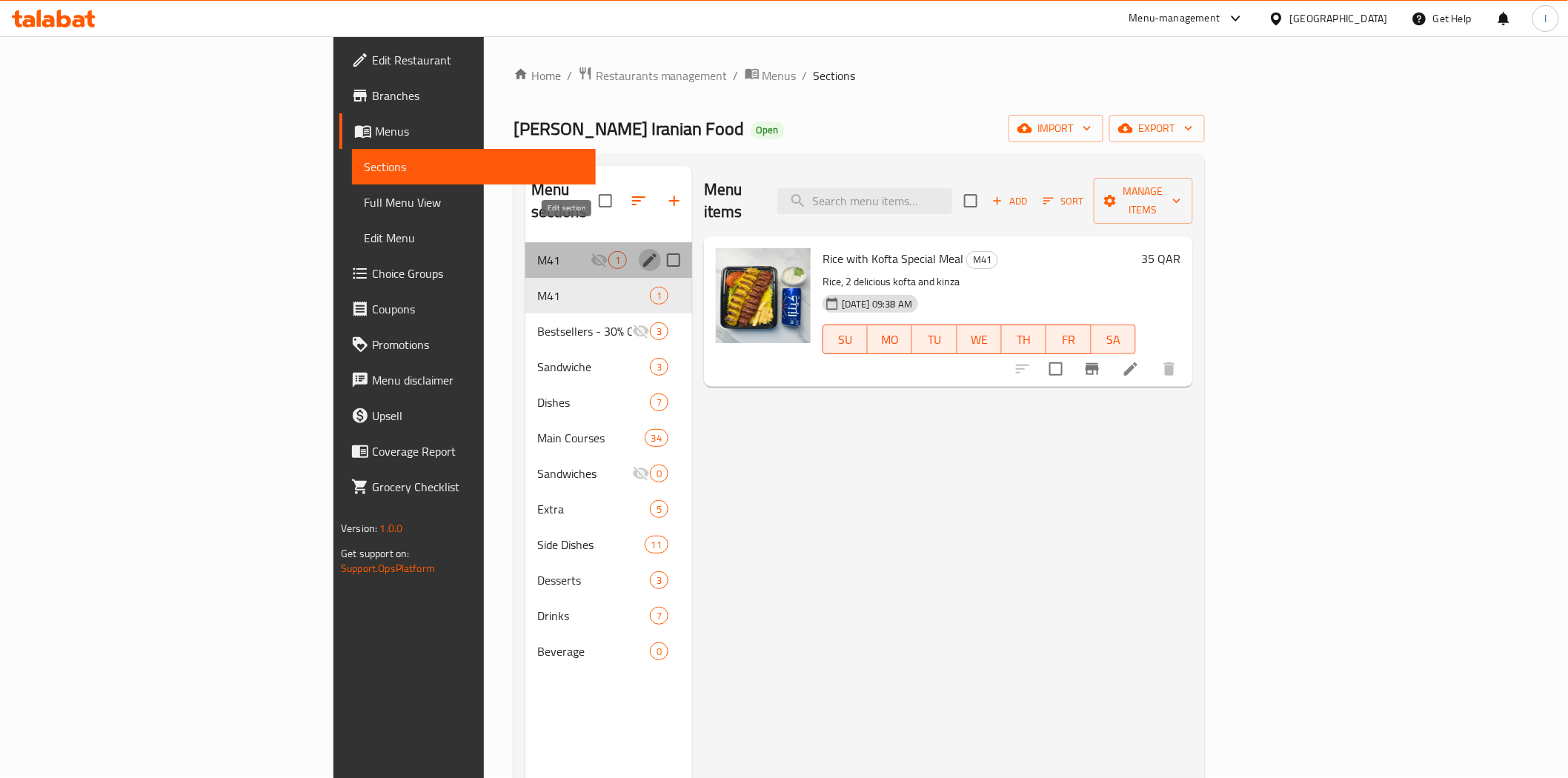
click at [641, 251] on icon "edit" at bounding box center [649, 260] width 18 height 18
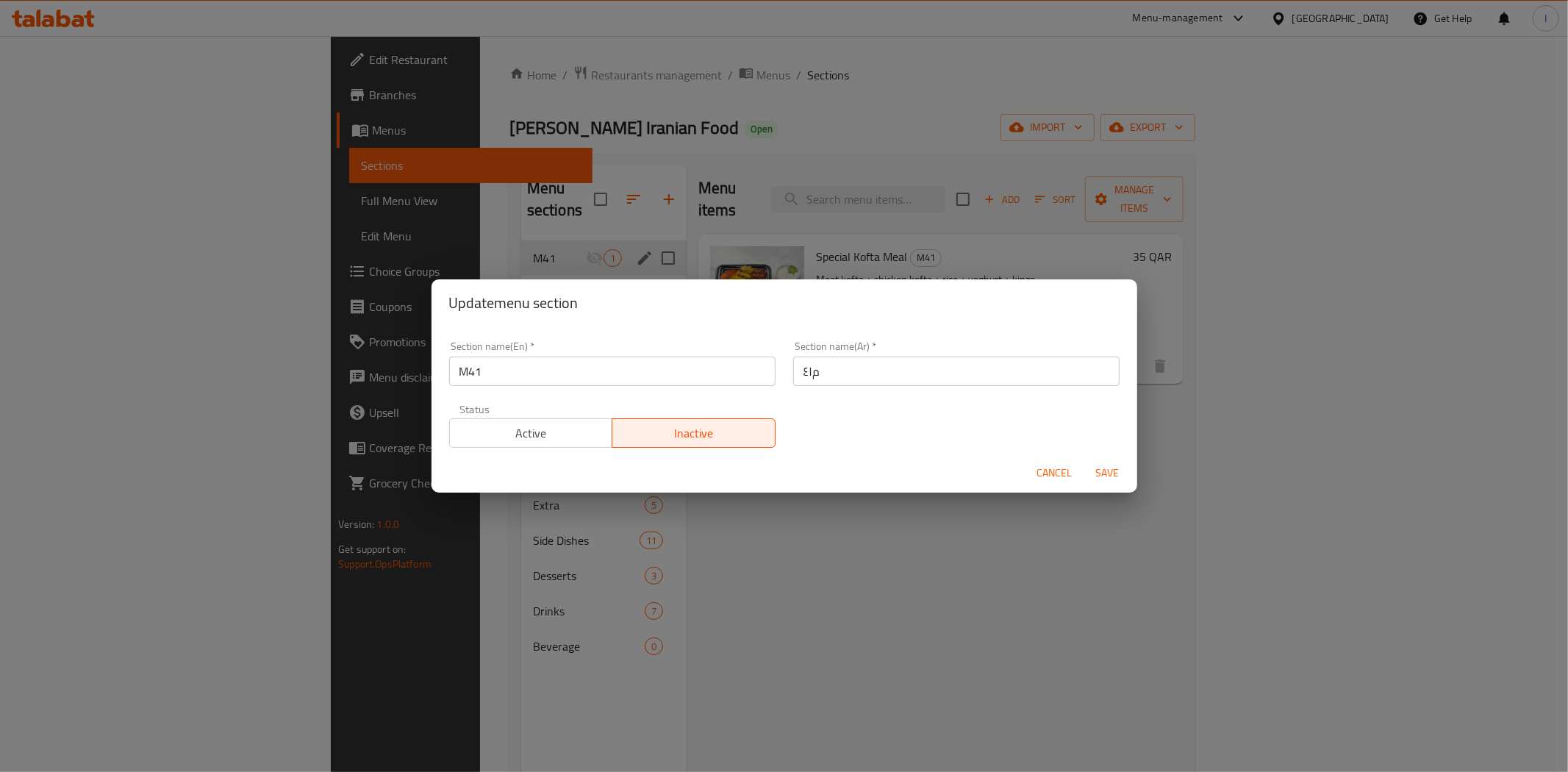
click at [1060, 468] on span "Cancel" at bounding box center [1055, 473] width 35 height 18
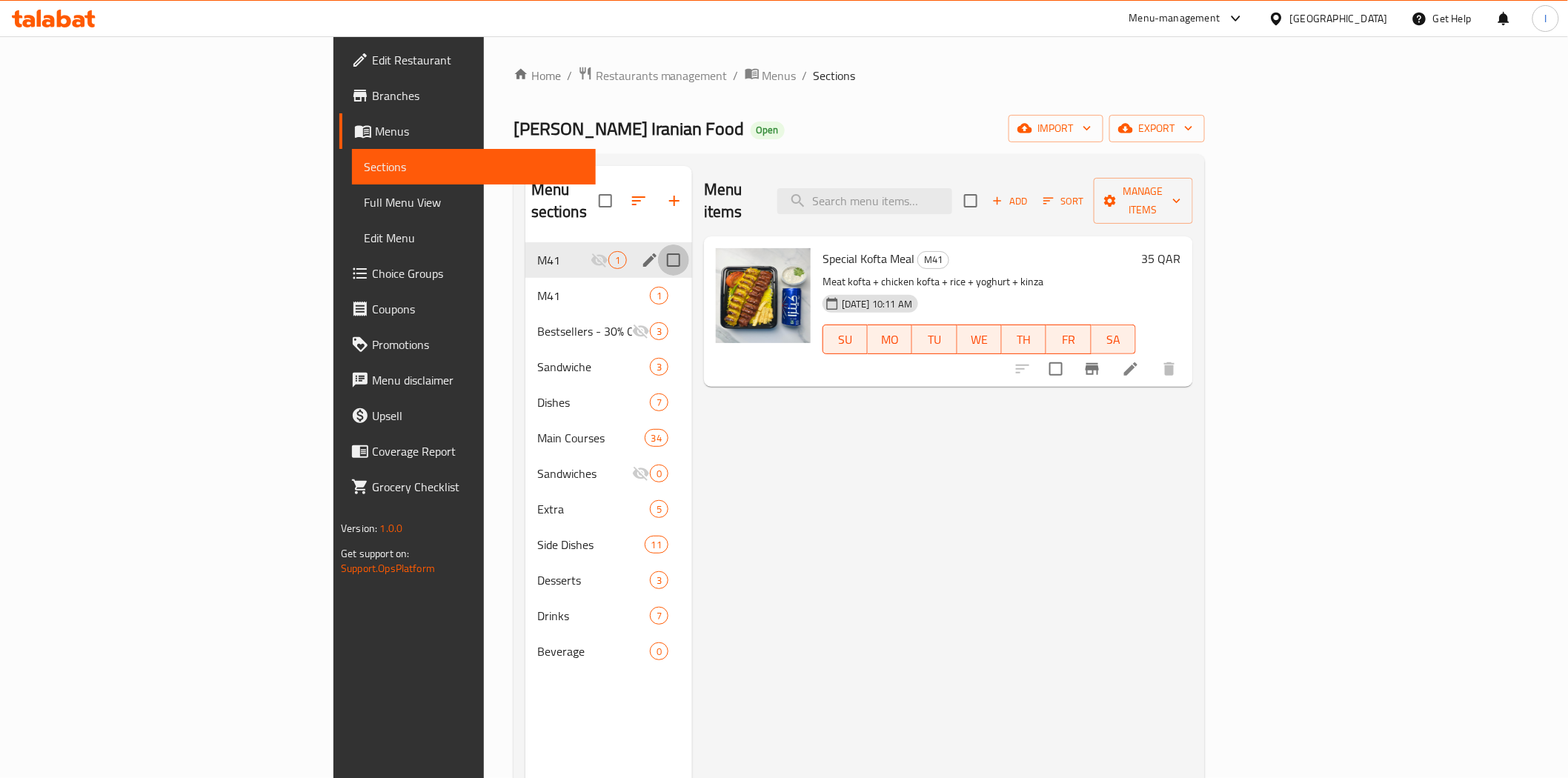
click at [658, 244] on input "Menu sections" at bounding box center [674, 260] width 31 height 31
checkbox input "true"
click at [537, 251] on span "M41" at bounding box center [564, 260] width 53 height 18
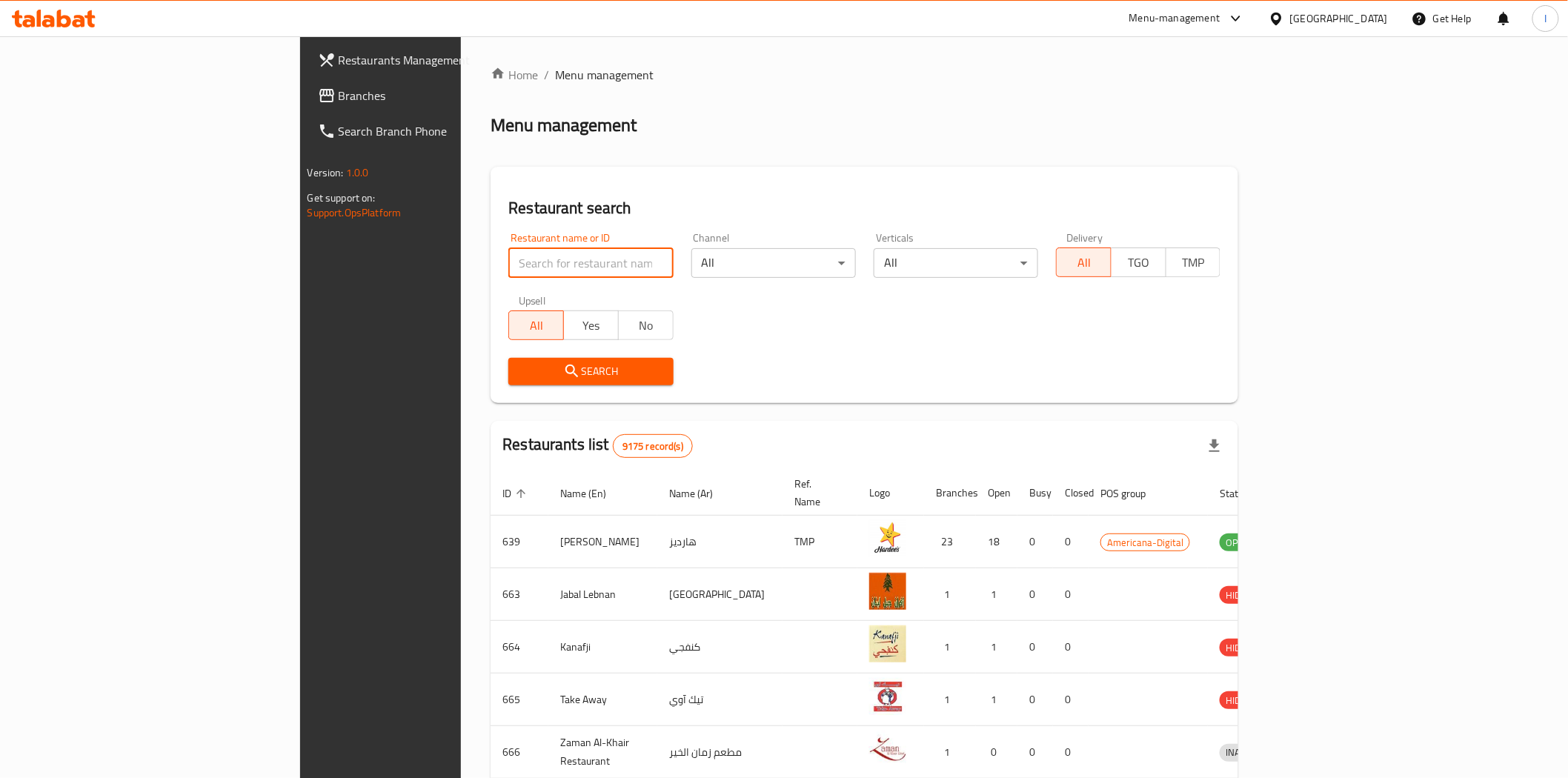
click at [508, 263] on input "search" at bounding box center [591, 263] width 164 height 30
type input "[PERSON_NAME] [GEOGRAPHIC_DATA]"
click at [521, 375] on span "Search" at bounding box center [591, 371] width 141 height 18
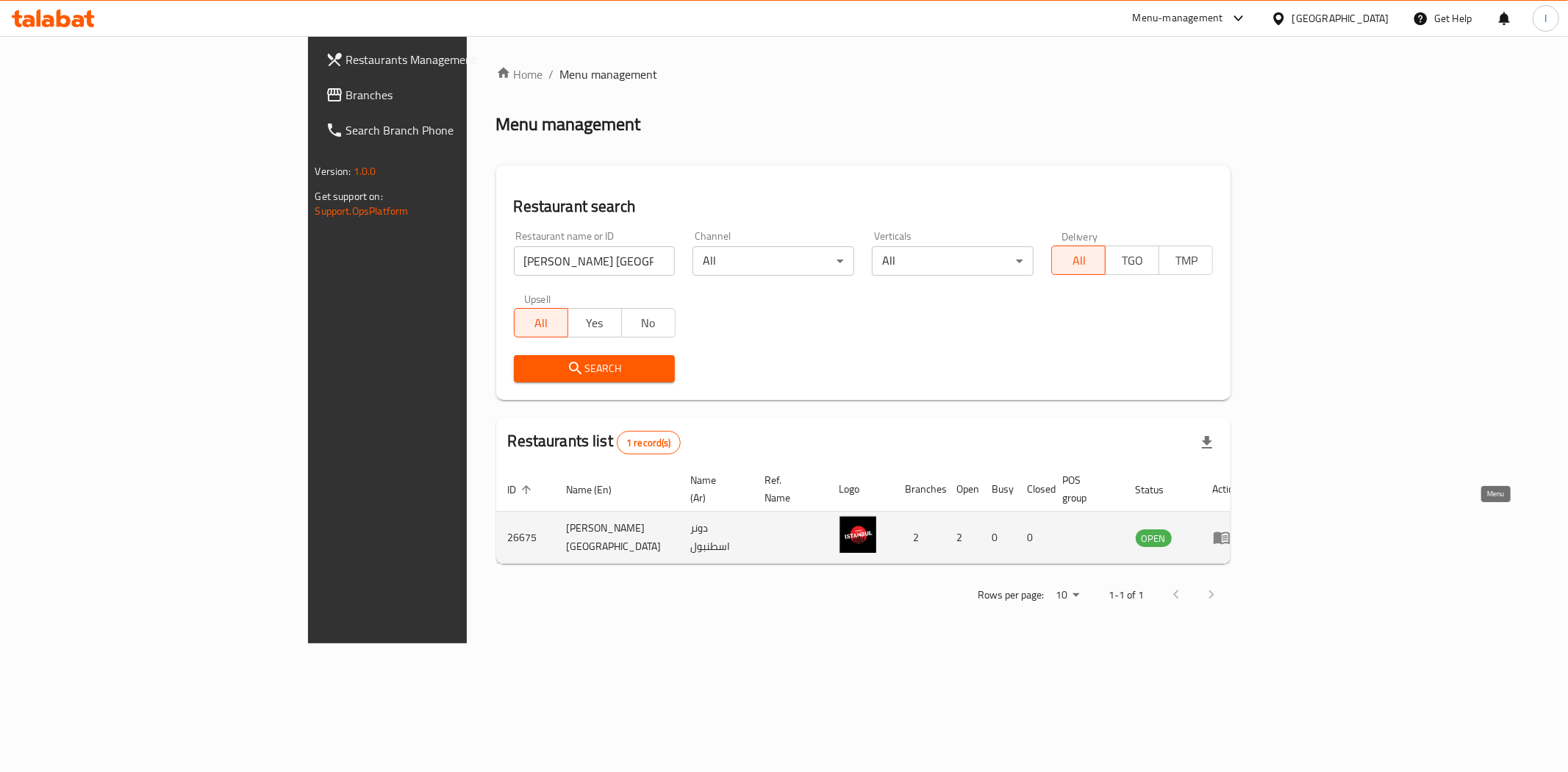
click at [1230, 533] on icon "enhanced table" at bounding box center [1221, 539] width 16 height 13
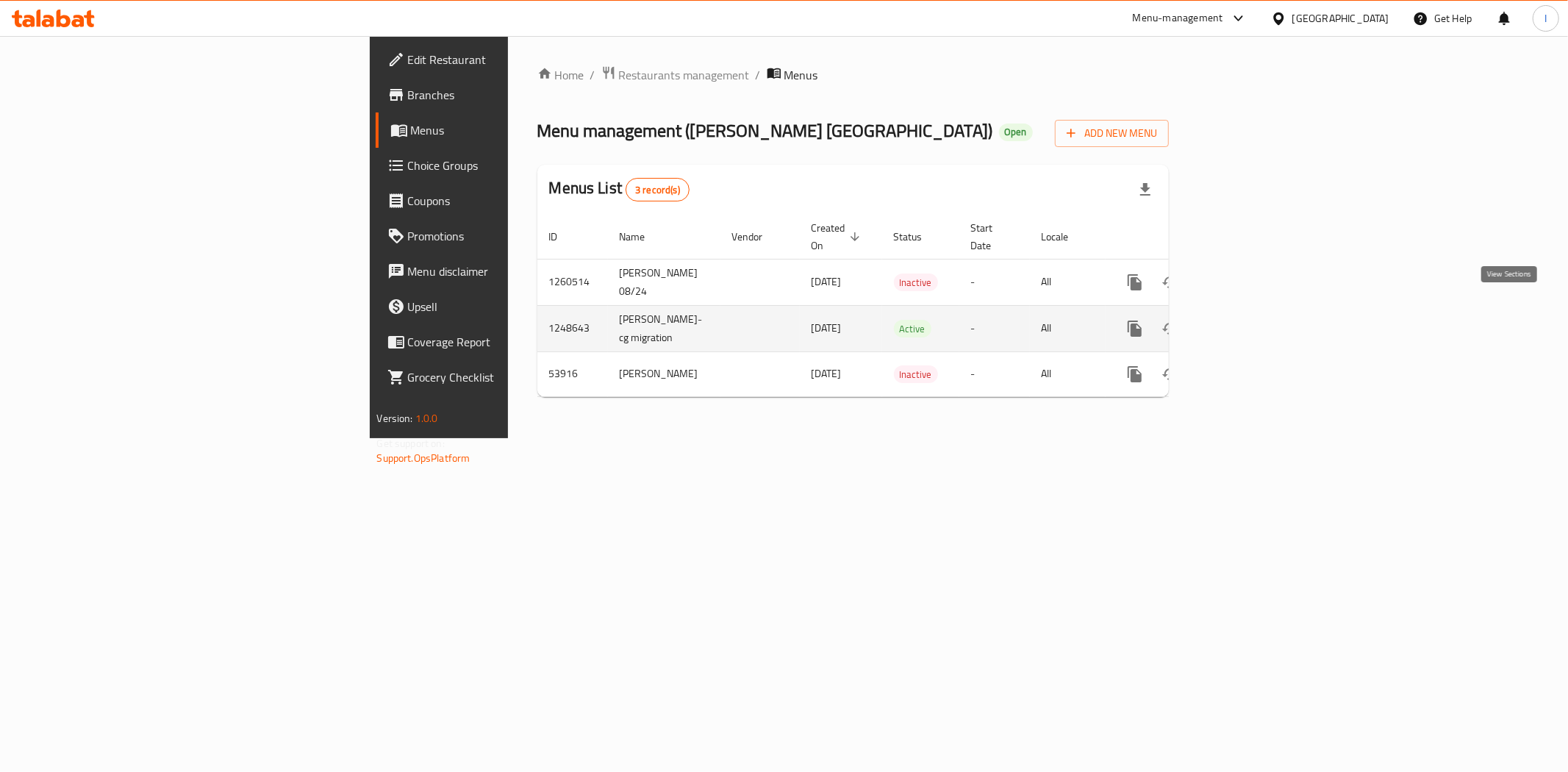
click at [1249, 320] on icon "enhanced table" at bounding box center [1240, 329] width 17 height 17
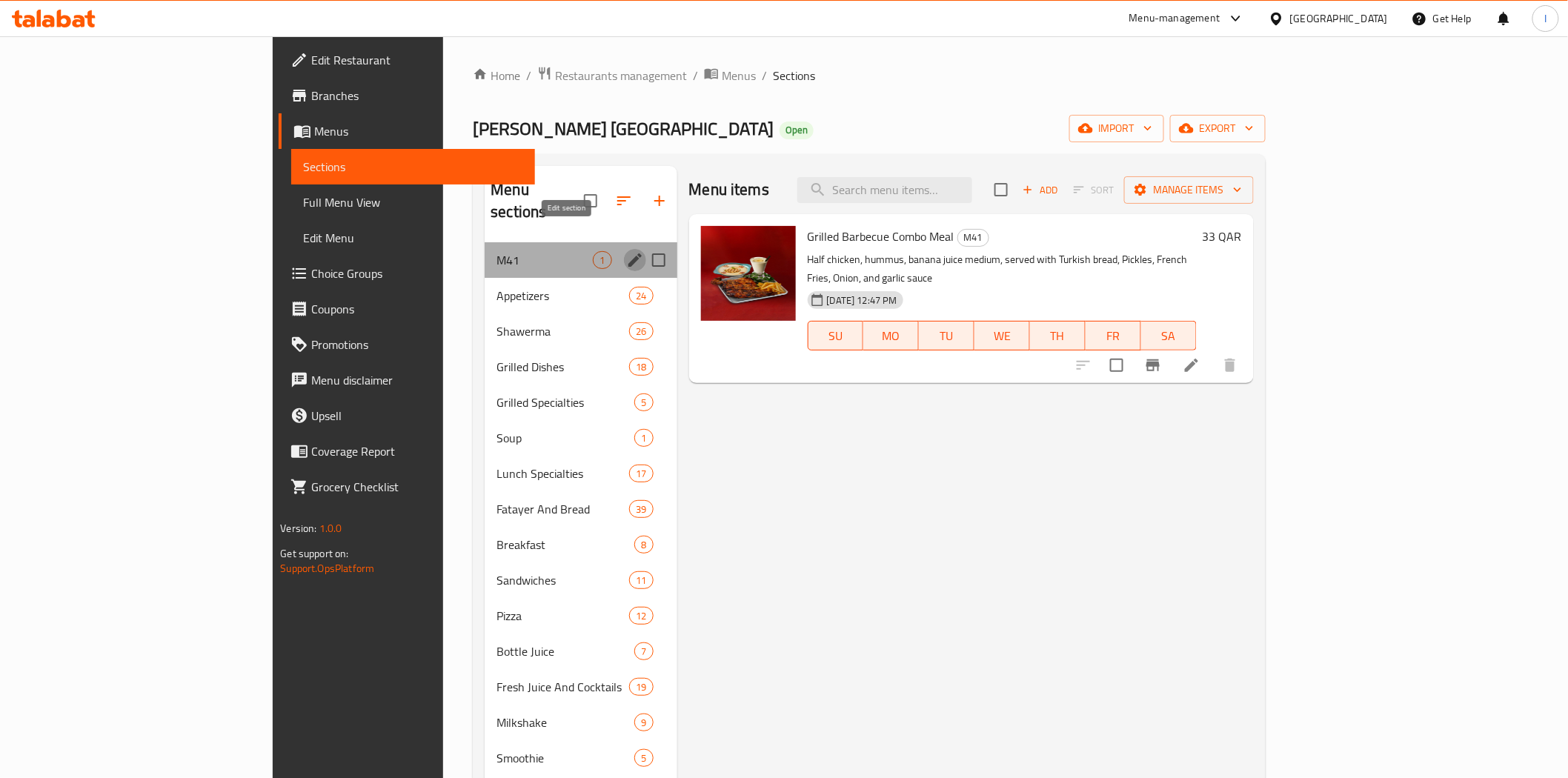
click at [626, 251] on icon "edit" at bounding box center [635, 260] width 18 height 18
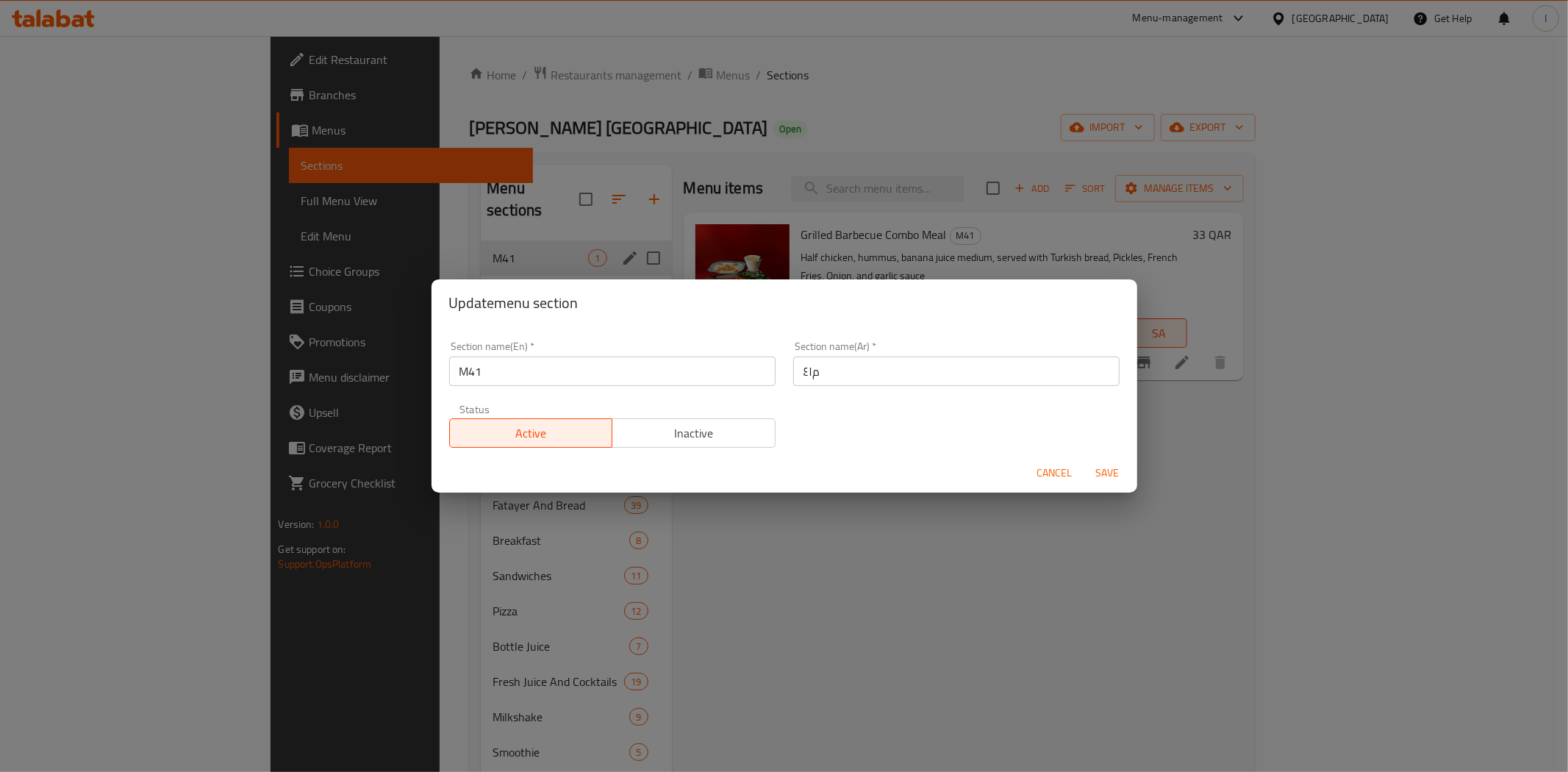
click at [830, 372] on input "م٤١" at bounding box center [957, 371] width 326 height 29
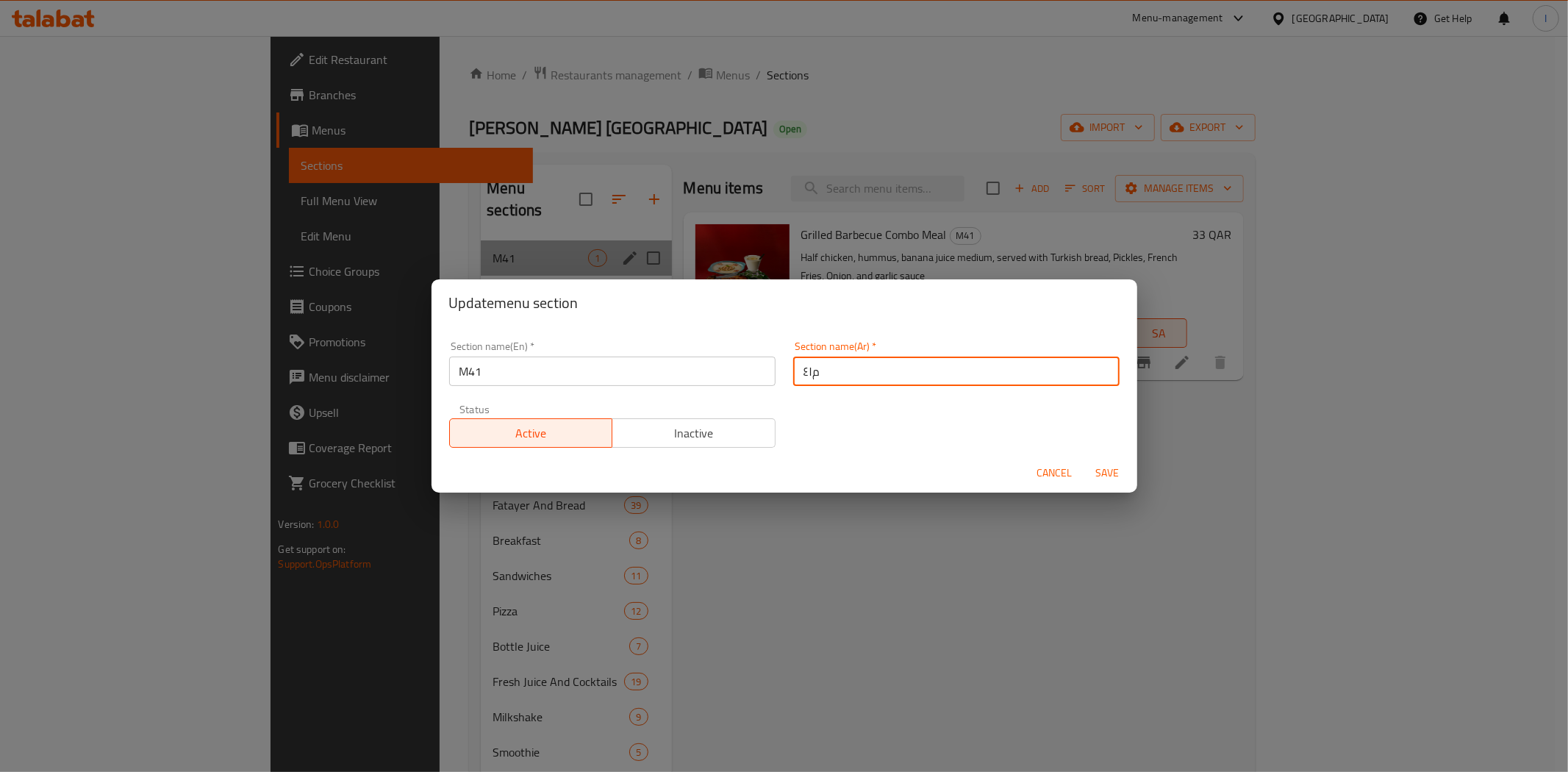
click at [830, 372] on input "م٤١" at bounding box center [957, 371] width 326 height 29
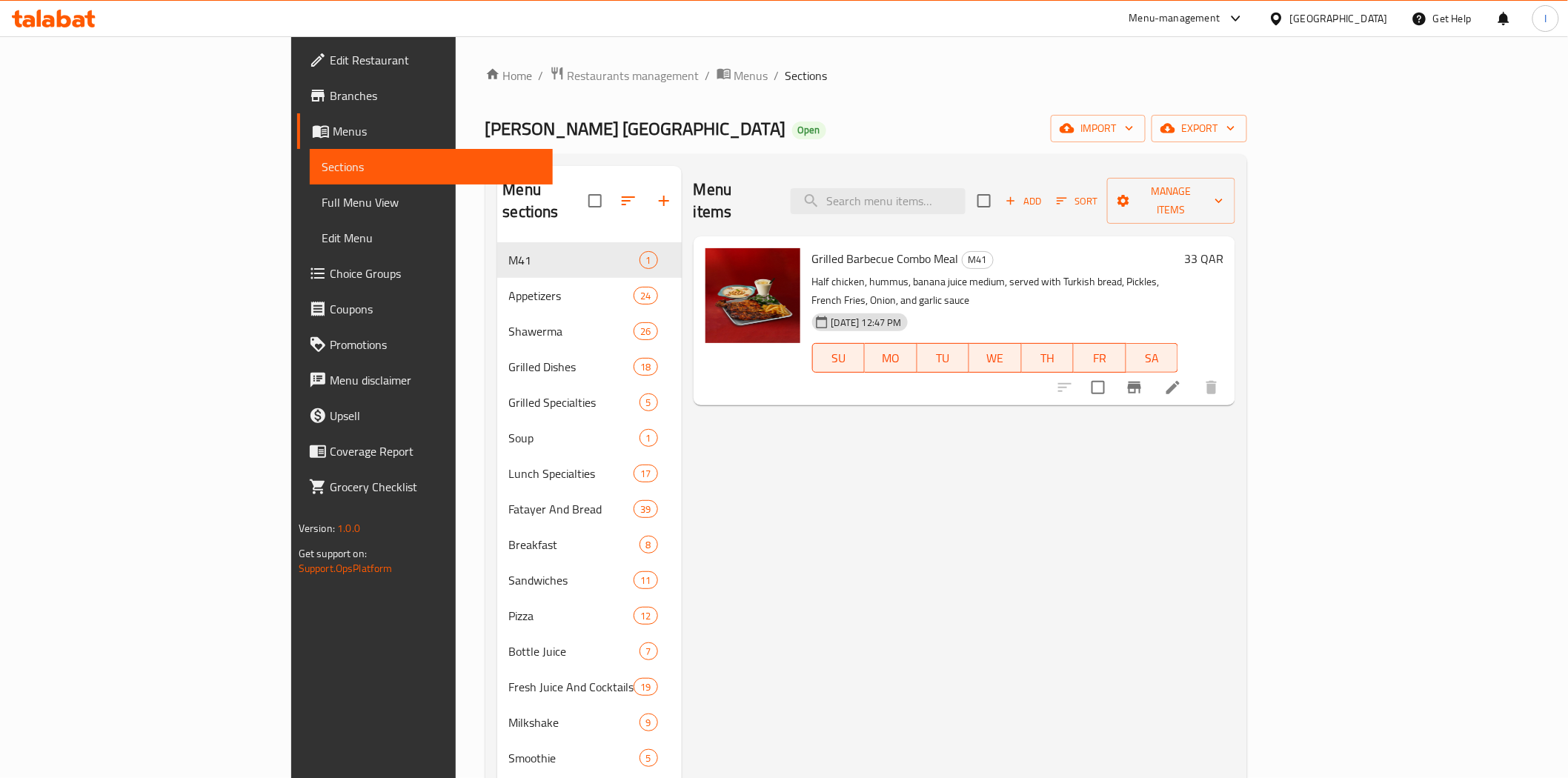
click at [65, 18] on icon at bounding box center [64, 18] width 14 height 18
